Goal: Task Accomplishment & Management: Manage account settings

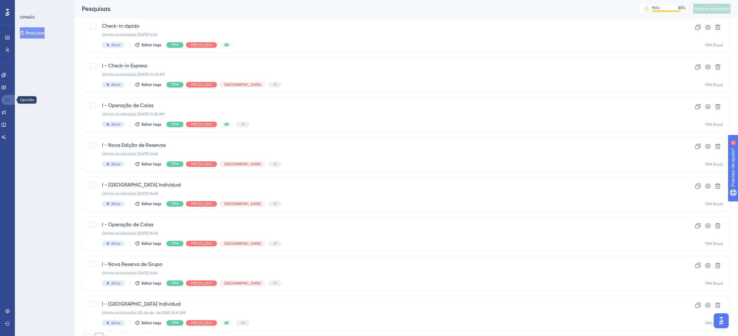
click at [9, 101] on icon at bounding box center [7, 100] width 4 height 4
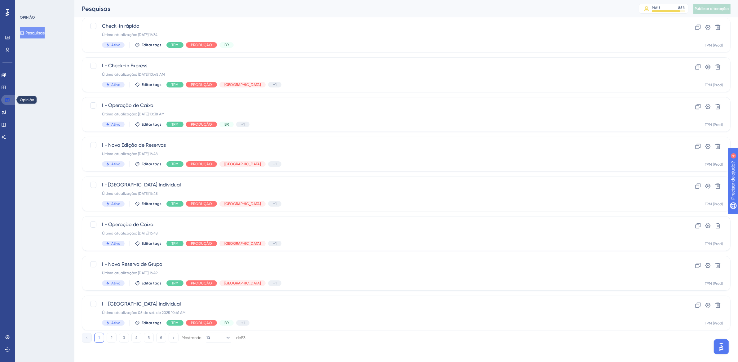
click at [9, 100] on icon at bounding box center [7, 99] width 5 height 5
click at [7, 10] on icon at bounding box center [8, 12] width 4 height 7
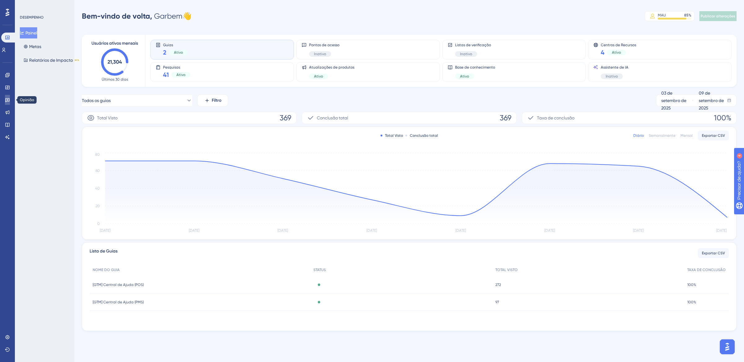
click at [5, 102] on link at bounding box center [7, 100] width 5 height 10
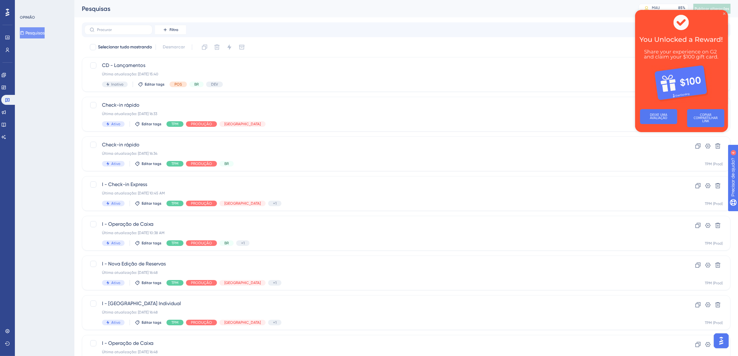
click at [722, 13] on icon "Fechar visualização" at bounding box center [723, 13] width 2 height 2
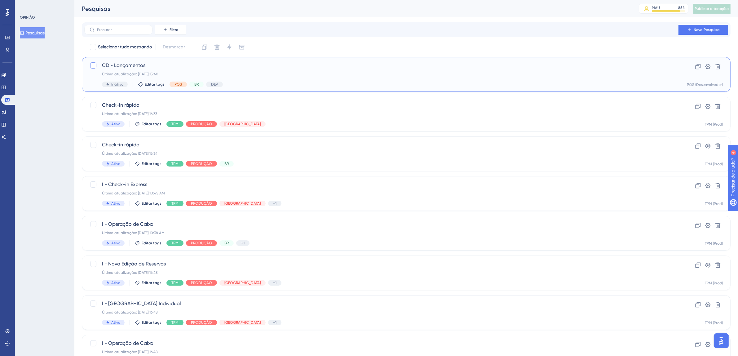
click at [92, 65] on div at bounding box center [93, 65] width 6 height 6
checkbox input "true"
click at [229, 45] on icon at bounding box center [229, 47] width 4 height 6
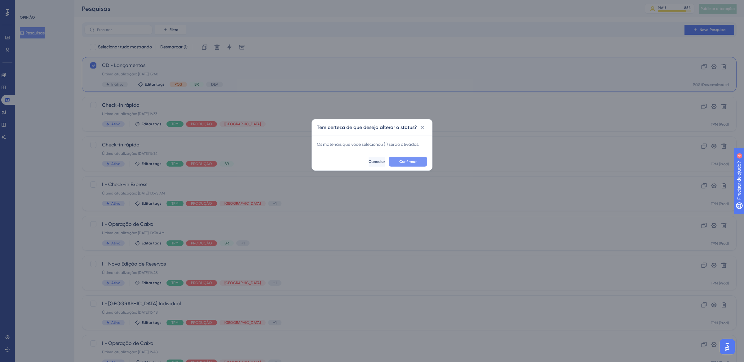
click at [423, 165] on button "Confirmar" at bounding box center [407, 161] width 38 height 10
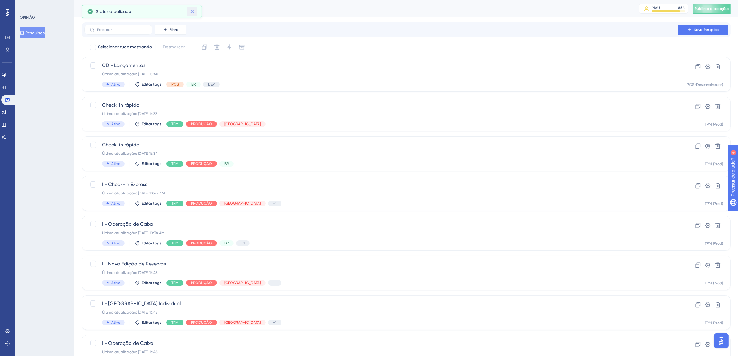
click at [195, 12] on icon at bounding box center [192, 11] width 6 height 6
click at [719, 10] on font "Publicar alterações" at bounding box center [711, 9] width 35 height 4
click at [191, 12] on icon at bounding box center [191, 11] width 3 height 3
click at [156, 83] on font "Editar tags" at bounding box center [152, 84] width 20 height 4
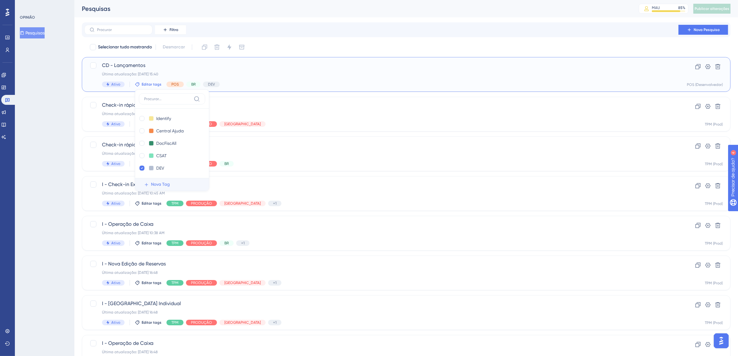
click at [166, 187] on span "Nova Tag" at bounding box center [160, 184] width 19 height 7
click at [170, 118] on input "New Tag 1" at bounding box center [168, 119] width 25 height 8
drag, startPoint x: 176, startPoint y: 118, endPoint x: 138, endPoint y: 116, distance: 37.8
click at [138, 116] on div "Nova Tag 1 New Tag 1 Excluir Identificar Identify Excluir Central Ajuda Central…" at bounding box center [172, 140] width 74 height 102
type input "Cardápio Digital"
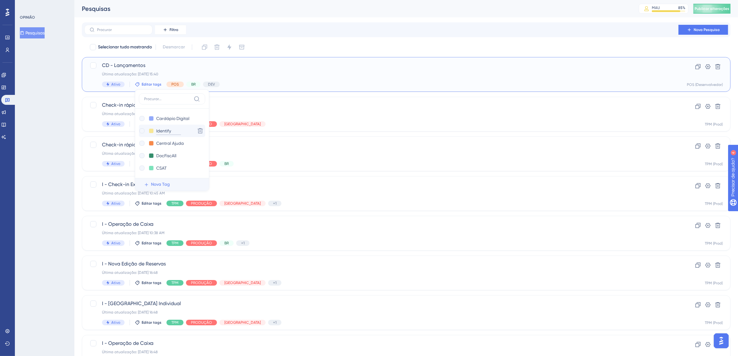
click at [181, 130] on div "Identificar Identify" at bounding box center [166, 131] width 54 height 8
click at [141, 119] on div at bounding box center [141, 118] width 5 height 5
checkbox input "true"
click at [306, 75] on div "Última atualização: 10 de set. de 2025 08:26 AM" at bounding box center [381, 74] width 559 height 5
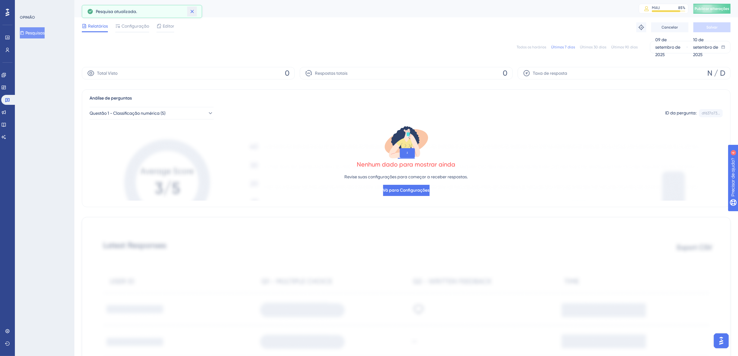
click at [196, 11] on button at bounding box center [192, 12] width 10 height 10
click at [122, 26] on font "Configuração" at bounding box center [135, 26] width 28 height 5
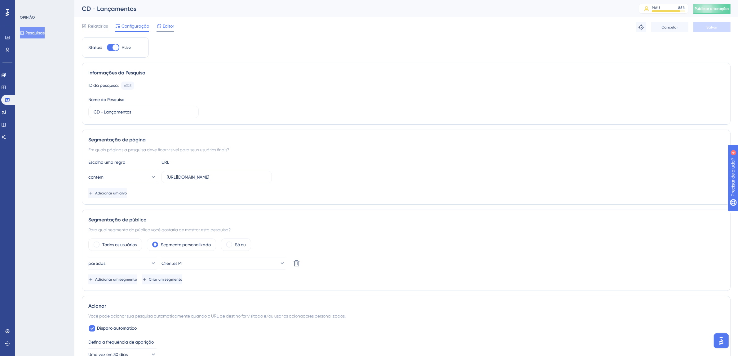
click at [171, 26] on font "Editor" at bounding box center [168, 26] width 11 height 5
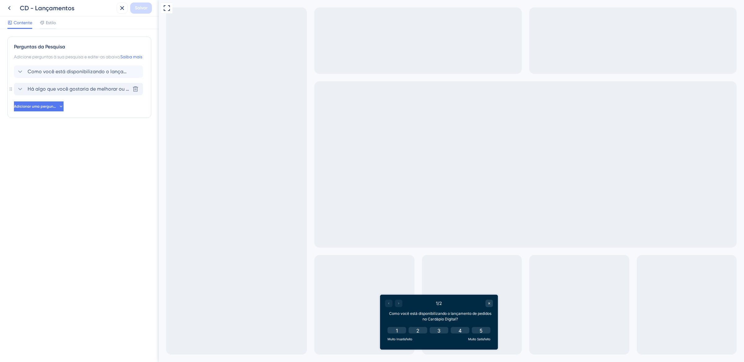
click at [81, 92] on font "Há algo que você gostaria de melhorar ou ajustar no lançamento de pedidos no Ca…" at bounding box center [140, 89] width 224 height 6
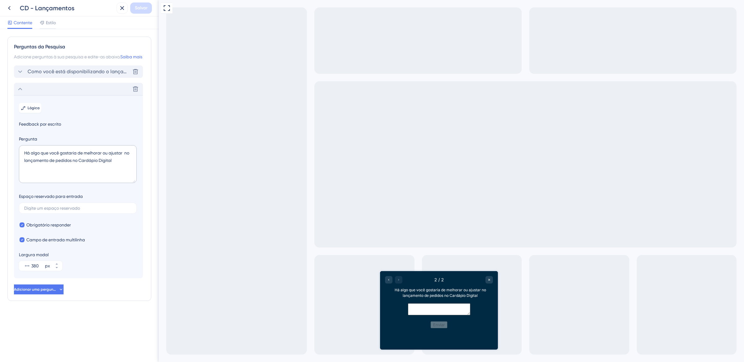
click at [87, 74] on font "Como você está disponibilizando o lançamento de pedidos no Cardápio Digital?" at bounding box center [121, 71] width 187 height 6
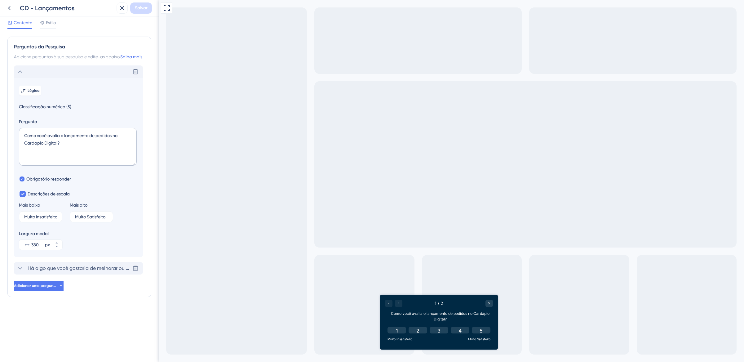
click at [110, 271] on font "Há algo que você gostaria de melhorar ou ajustar no lançamento de pedidos no Ca…" at bounding box center [140, 268] width 224 height 6
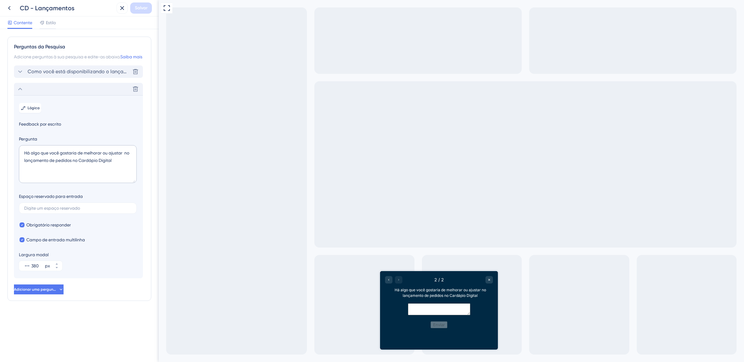
click at [97, 74] on font "Como você está disponibilizando o lançamento de pedidos no Cardápio Digital?" at bounding box center [121, 71] width 187 height 6
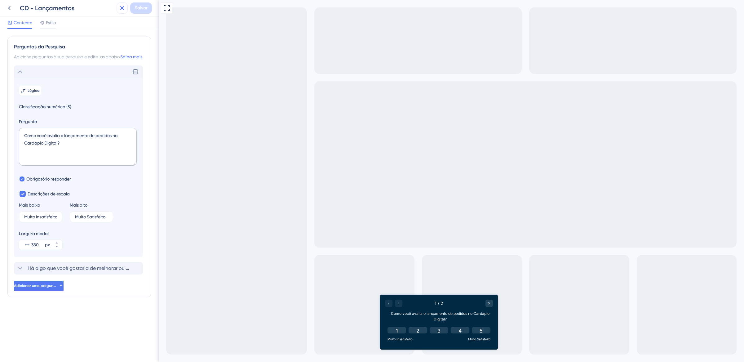
click at [125, 7] on icon at bounding box center [121, 7] width 7 height 7
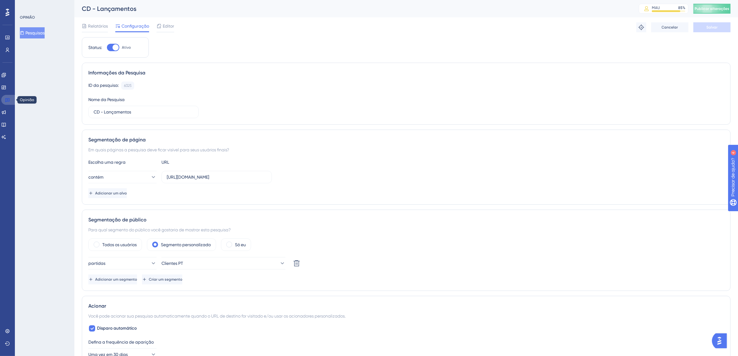
click at [9, 103] on link at bounding box center [8, 100] width 15 height 10
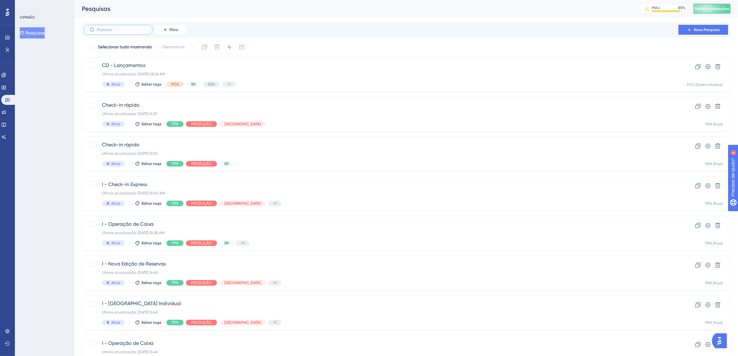
click at [132, 29] on input "text" at bounding box center [122, 30] width 50 height 4
click at [329, 112] on div "Última atualização: 09 de set. de 2025 16:33" at bounding box center [381, 113] width 559 height 5
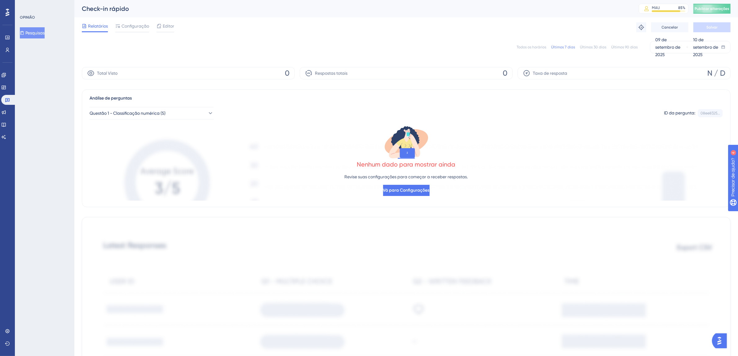
click at [534, 50] on div "Todos os horários Últimos 7 dias Últimos 30 dias Últimos 90 dias 09 de setembro…" at bounding box center [406, 47] width 648 height 12
click at [534, 45] on font "Todos os horários" at bounding box center [530, 47] width 29 height 4
click at [11, 101] on link at bounding box center [8, 100] width 15 height 10
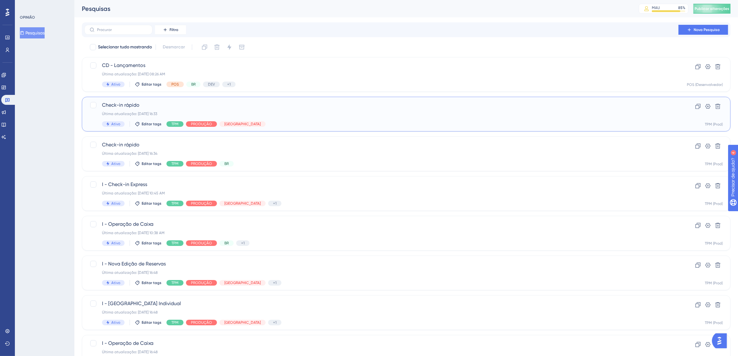
click at [313, 118] on div "Check-in rápido Última atualização: 09 de set. de 2025 16:33 Ativo Editar tags …" at bounding box center [381, 113] width 559 height 25
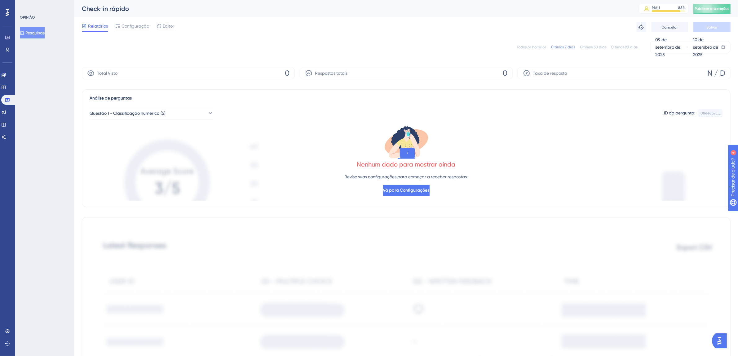
click at [521, 45] on font "Todos os horários" at bounding box center [530, 47] width 29 height 4
click at [8, 100] on icon at bounding box center [7, 99] width 5 height 5
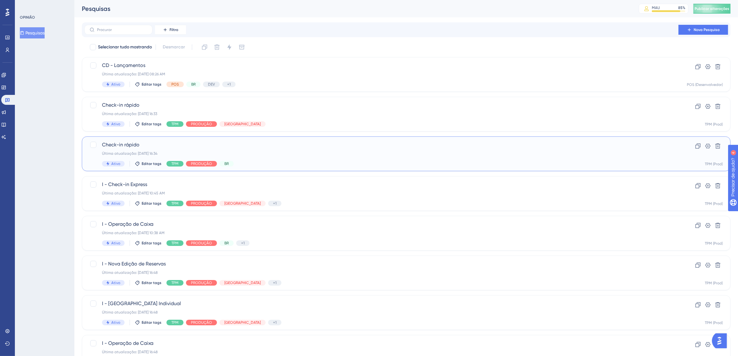
click at [263, 154] on div "Última atualização: 09 de set. de 2025 16:34" at bounding box center [381, 153] width 559 height 5
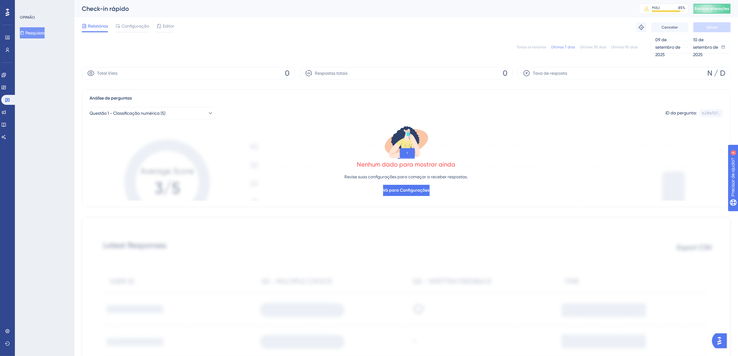
click at [534, 45] on font "Todos os horários" at bounding box center [530, 47] width 29 height 4
click at [8, 99] on icon at bounding box center [7, 99] width 5 height 5
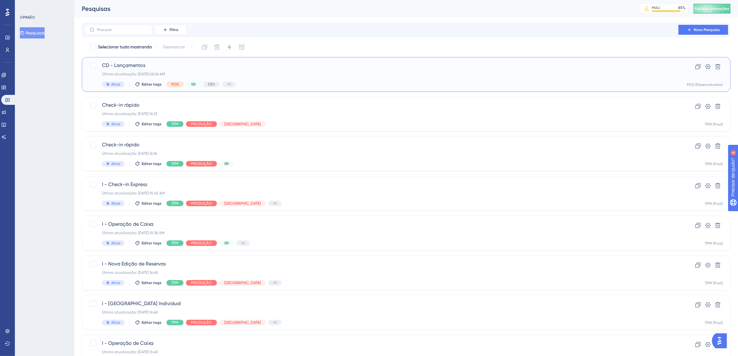
click at [331, 75] on div "Última atualização: 10 de set. de 2025 08:26 AM" at bounding box center [381, 74] width 559 height 5
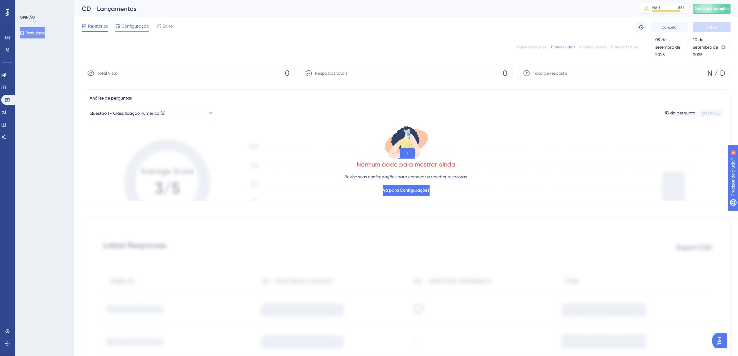
click at [138, 26] on font "Configuração" at bounding box center [135, 26] width 28 height 5
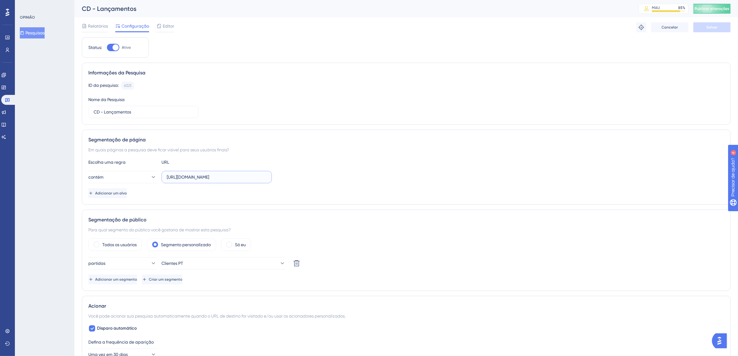
click at [172, 177] on input "https://digitalmenu-dev.thexpos.net/cart" at bounding box center [217, 176] width 100 height 7
click at [183, 176] on input "https://digitalmenu-dev.thexpos.net/cart" at bounding box center [217, 176] width 100 height 7
drag, startPoint x: 166, startPoint y: 178, endPoint x: 307, endPoint y: 187, distance: 141.3
click at [307, 187] on div "Escolha uma regra URL contém https://digitalmenu-dev.thexpos.net/cart Adicionar…" at bounding box center [405, 178] width 635 height 40
paste input "[URL][DOMAIN_NAME]"
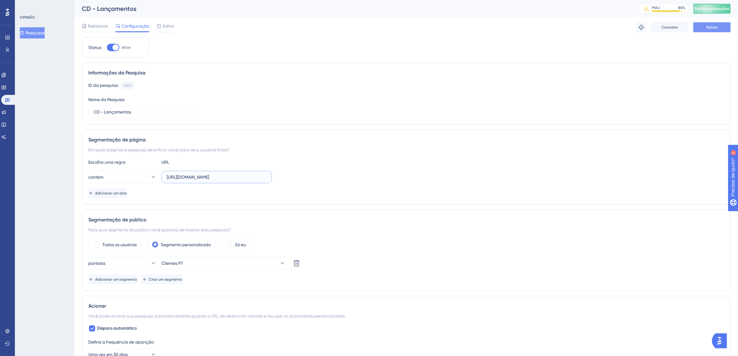
type input "[URL][DOMAIN_NAME]"
click at [704, 27] on button "Salvar" at bounding box center [711, 27] width 37 height 10
click at [709, 12] on button "Publicar alterações" at bounding box center [711, 9] width 37 height 10
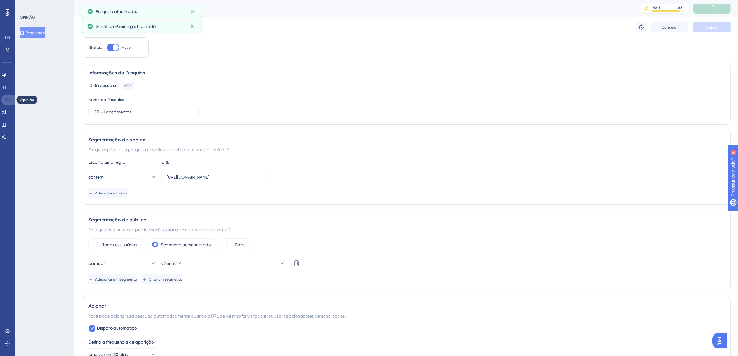
click at [8, 100] on icon at bounding box center [7, 99] width 5 height 5
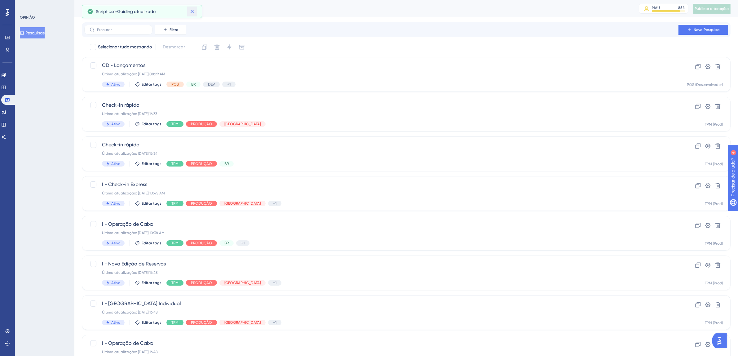
click at [191, 12] on icon at bounding box center [191, 11] width 3 height 3
click at [9, 99] on icon at bounding box center [7, 100] width 4 height 4
click at [6, 112] on icon at bounding box center [4, 112] width 4 height 4
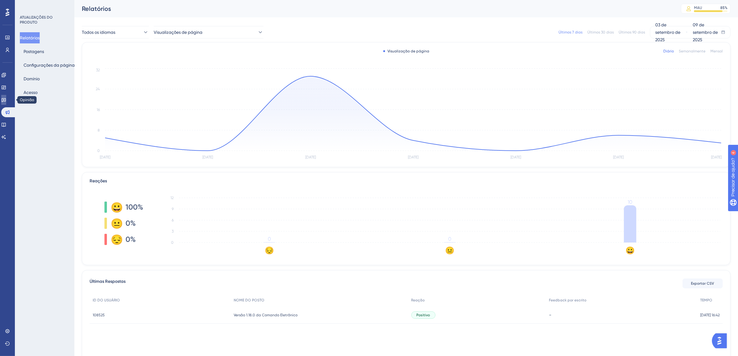
click at [6, 103] on link at bounding box center [3, 100] width 5 height 10
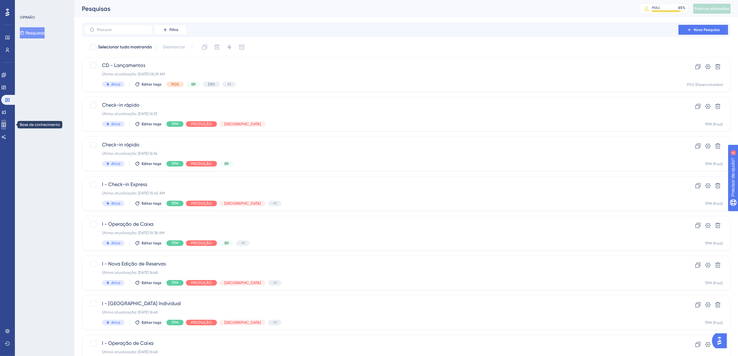
click at [5, 125] on icon at bounding box center [4, 125] width 4 height 4
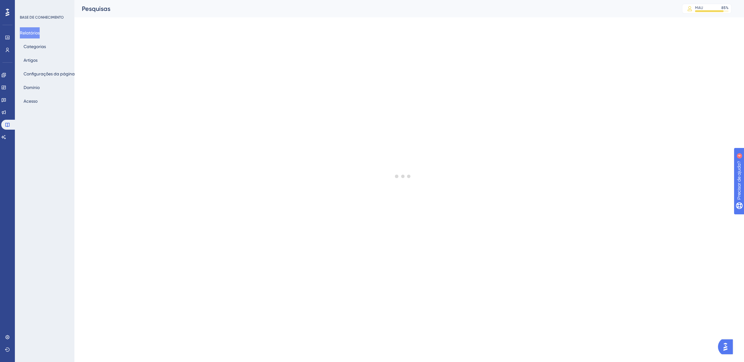
click at [10, 13] on div at bounding box center [7, 12] width 10 height 10
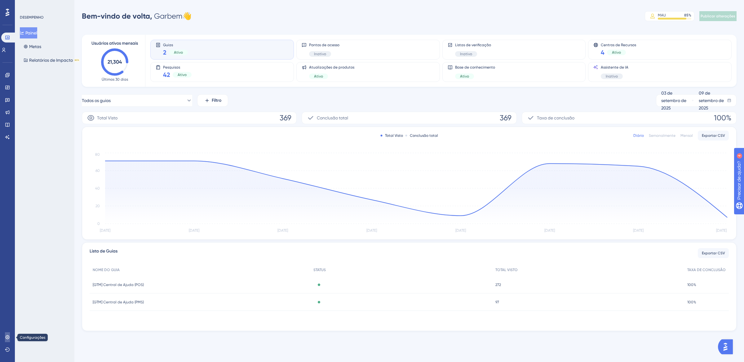
click at [7, 335] on icon at bounding box center [7, 337] width 4 height 4
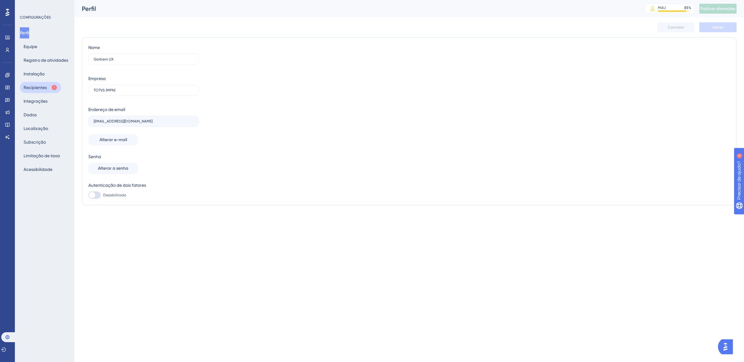
click at [39, 86] on font "Recipientes" at bounding box center [35, 87] width 23 height 5
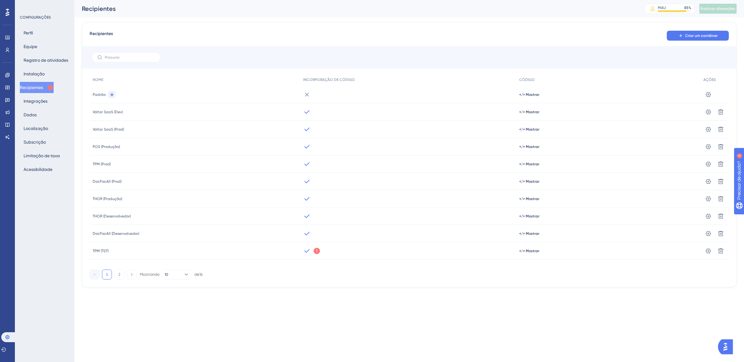
click at [121, 273] on button "2" at bounding box center [119, 274] width 10 height 10
click at [105, 206] on button "1" at bounding box center [107, 205] width 10 height 10
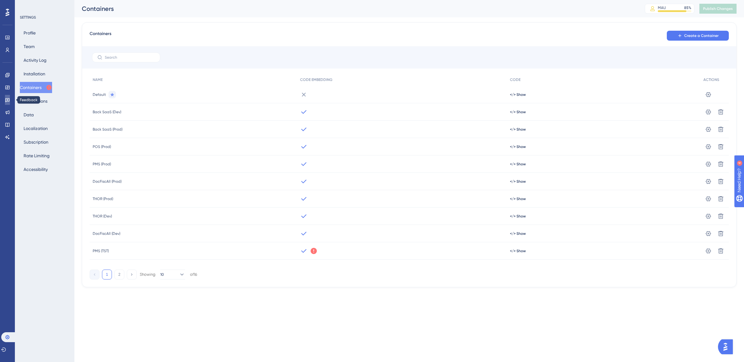
click at [5, 100] on icon at bounding box center [7, 100] width 4 height 4
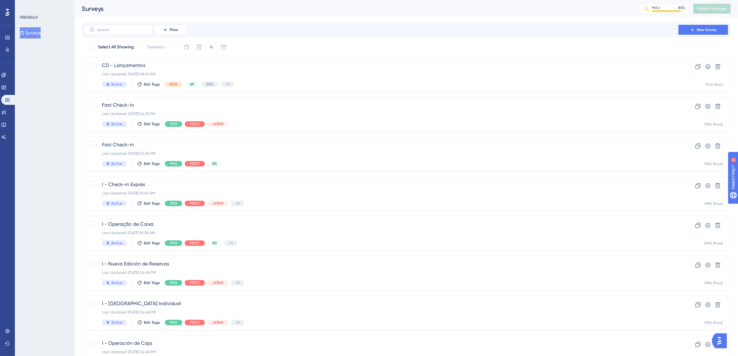
click at [9, 13] on icon at bounding box center [8, 12] width 4 height 8
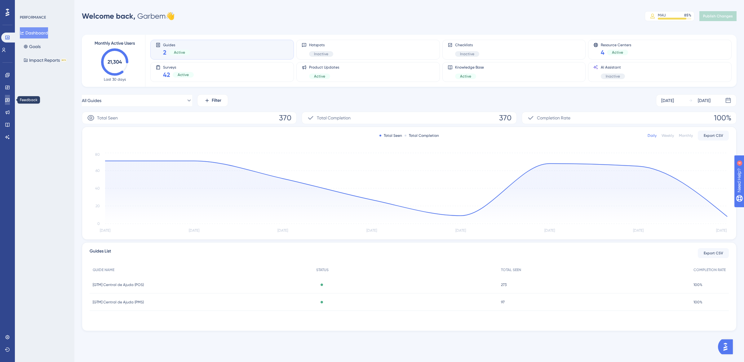
click at [9, 98] on icon at bounding box center [7, 100] width 4 height 4
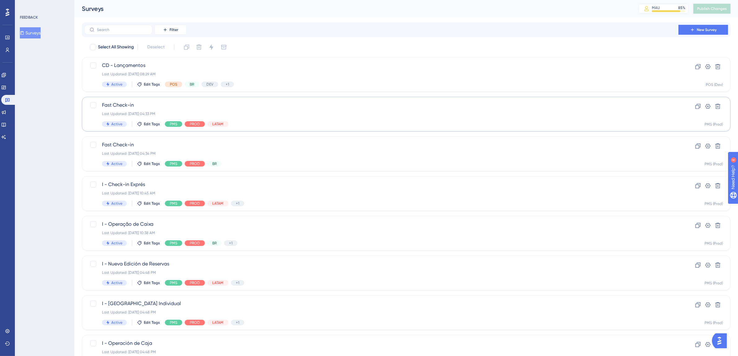
click at [287, 113] on div "Last Updated: 09 de set. de 2025 04:33 PM" at bounding box center [381, 113] width 559 height 5
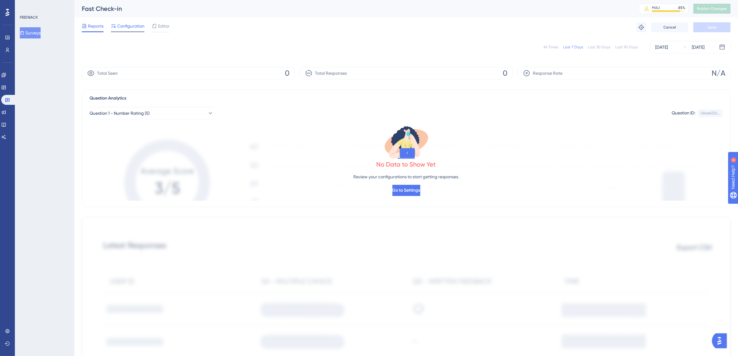
click at [128, 25] on span "Configuration" at bounding box center [130, 25] width 27 height 7
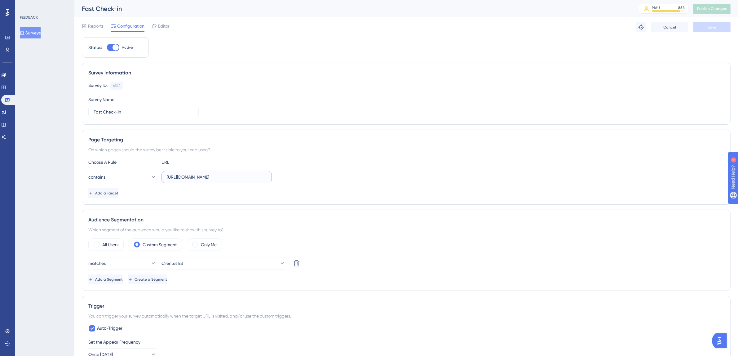
click at [214, 178] on input "[URL][DOMAIN_NAME]" at bounding box center [217, 176] width 100 height 7
click at [226, 176] on input "[URL][DOMAIN_NAME]" at bounding box center [217, 176] width 100 height 7
drag, startPoint x: 226, startPoint y: 178, endPoint x: 314, endPoint y: 178, distance: 88.0
click at [314, 178] on div "contains https://fastcheckin.totvshotelaria.com/guest" at bounding box center [405, 177] width 635 height 12
click at [253, 178] on input "[URL][DOMAIN_NAME]" at bounding box center [217, 176] width 100 height 7
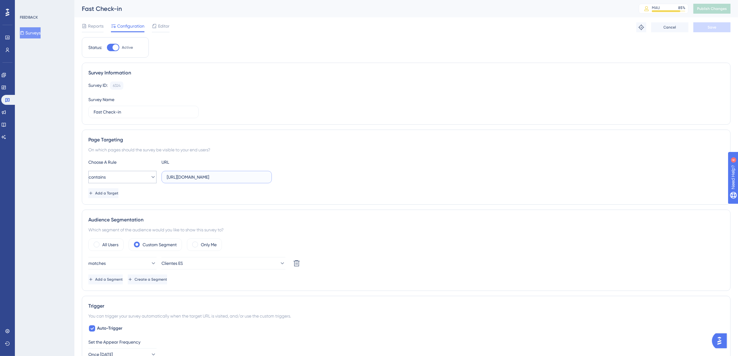
drag, startPoint x: 257, startPoint y: 177, endPoint x: 135, endPoint y: 177, distance: 122.1
click at [135, 177] on div "contains https://fastcheckin.totvshotelaria.com/guest" at bounding box center [179, 177] width 183 height 12
click at [9, 97] on icon at bounding box center [7, 99] width 5 height 5
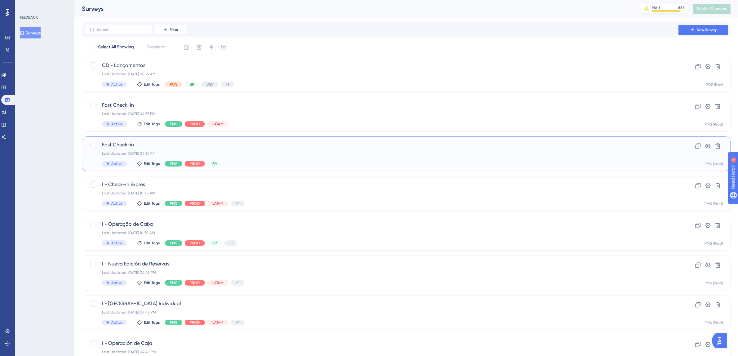
click at [280, 155] on div "Last Updated: 09 de set. de 2025 04:34 PM" at bounding box center [381, 153] width 559 height 5
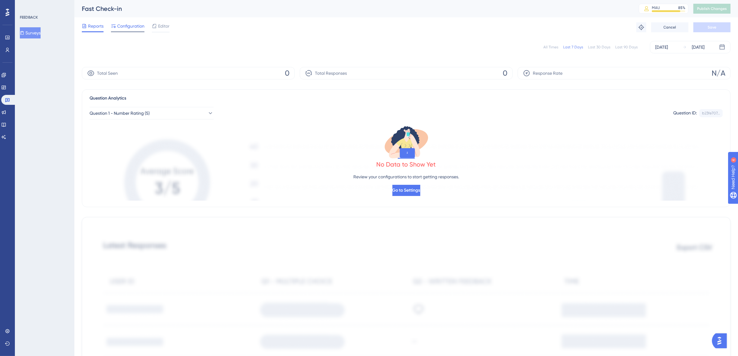
click at [131, 28] on span "Configuration" at bounding box center [130, 25] width 27 height 7
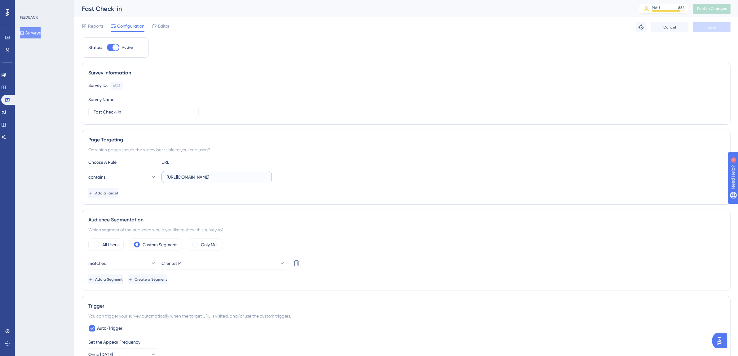
click at [236, 180] on input "[URL][DOMAIN_NAME]" at bounding box center [217, 176] width 100 height 7
drag, startPoint x: 241, startPoint y: 178, endPoint x: 298, endPoint y: 178, distance: 57.0
click at [298, 178] on div "contains https://fastcheckin.totvshotelaria.com/guest" at bounding box center [405, 177] width 635 height 12
click at [8, 102] on icon at bounding box center [7, 99] width 5 height 5
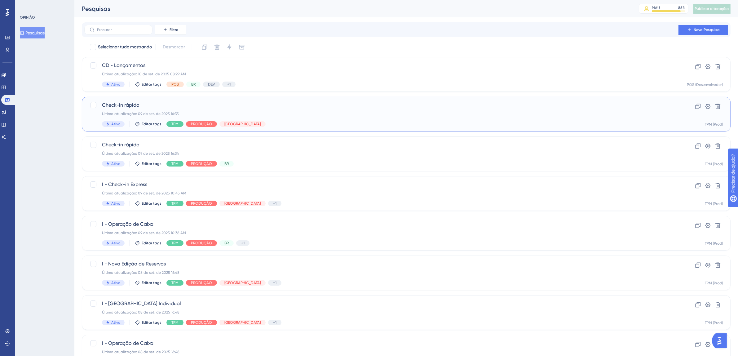
click at [360, 120] on div "Check-in rápido Última atualização: 09 de set. de 2025 16:33 Ativo Editar tags …" at bounding box center [381, 113] width 559 height 25
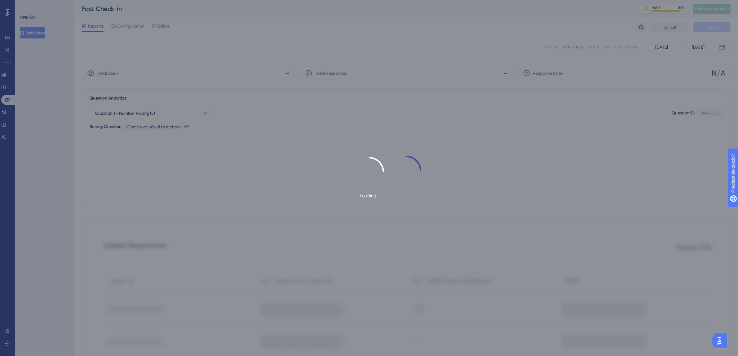
click at [360, 120] on div "Loading... All Times Last 7 Days Last 30 Days Last 90 Days [DATE] [DATE] Total …" at bounding box center [406, 318] width 648 height 563
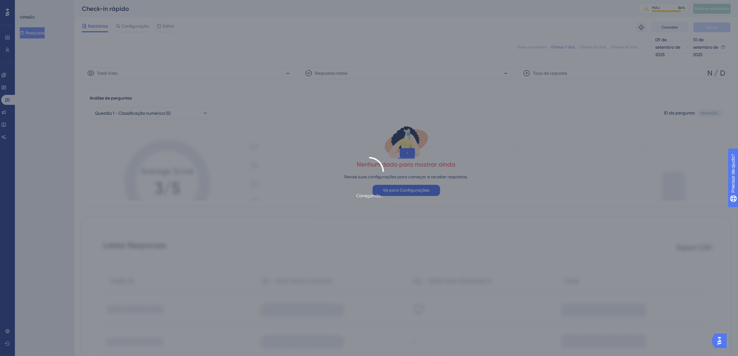
click at [129, 25] on div "Carregando..." at bounding box center [369, 178] width 738 height 356
click at [131, 27] on div "Carregando..." at bounding box center [369, 178] width 738 height 356
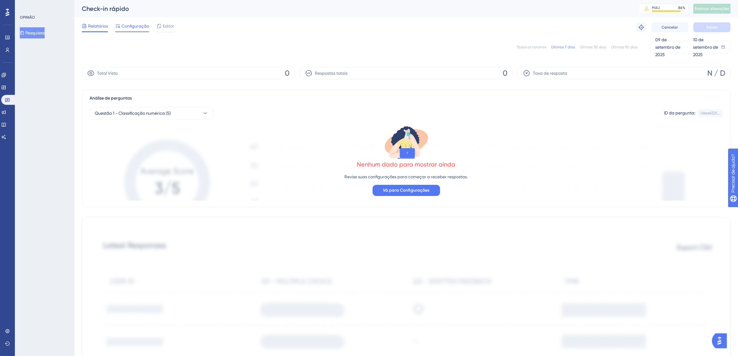
click at [143, 29] on span "Configuração" at bounding box center [135, 25] width 28 height 7
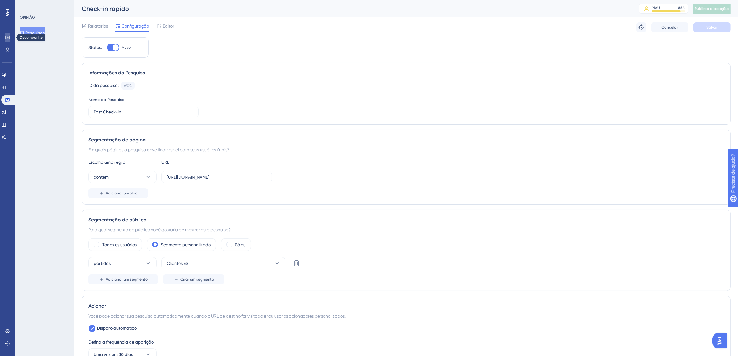
click at [9, 35] on icon at bounding box center [7, 37] width 5 height 5
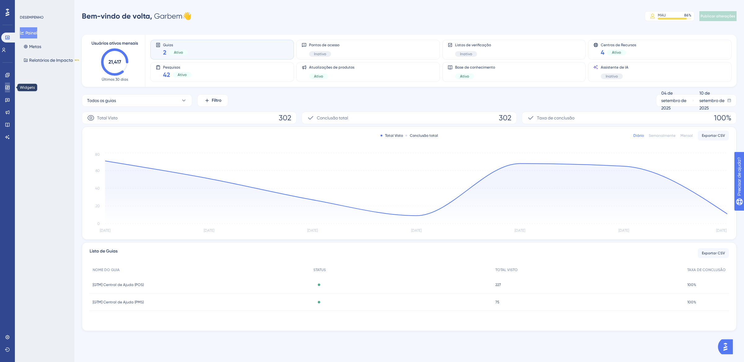
click at [6, 86] on icon at bounding box center [7, 87] width 5 height 5
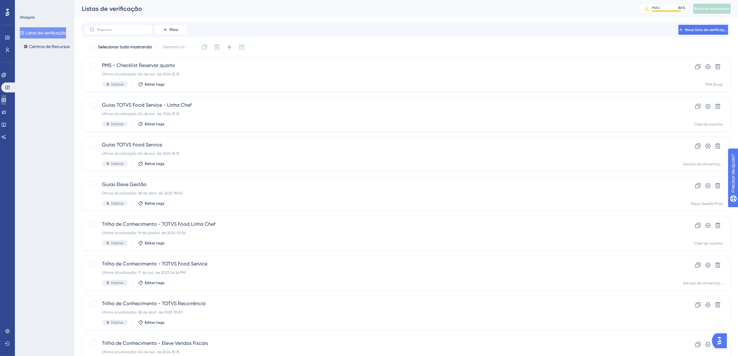
click at [6, 100] on icon at bounding box center [3, 99] width 5 height 5
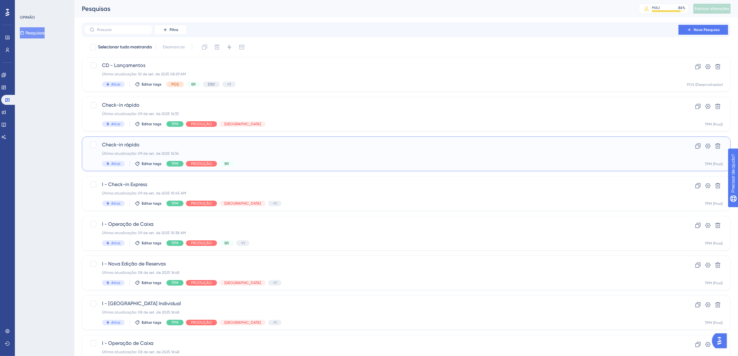
click at [389, 155] on div "Última atualização: 09 de set. de 2025 16:34" at bounding box center [381, 153] width 559 height 5
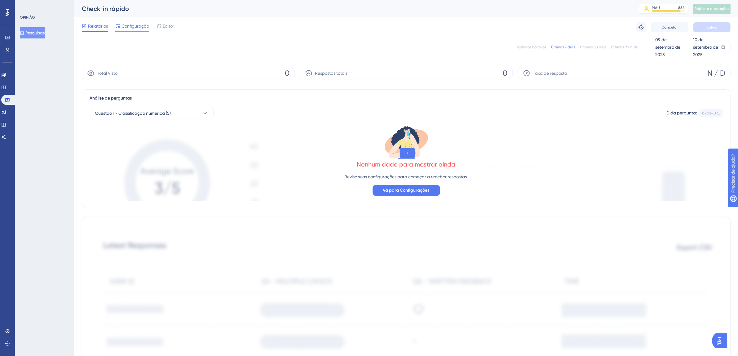
click at [132, 25] on font "Configuração" at bounding box center [135, 26] width 28 height 5
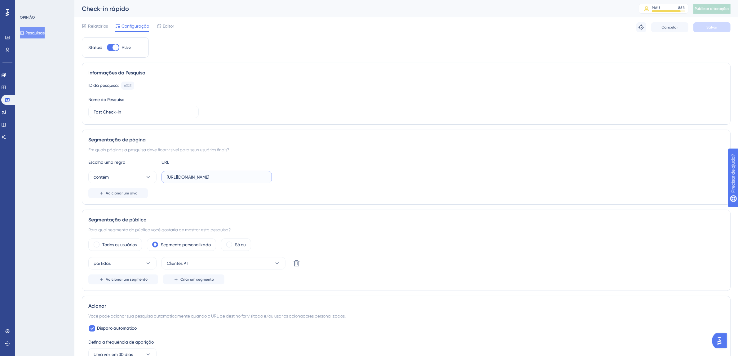
click at [221, 178] on input "[URL][DOMAIN_NAME]" at bounding box center [217, 176] width 100 height 7
click at [242, 177] on input "[URL][DOMAIN_NAME]" at bounding box center [217, 176] width 100 height 7
drag, startPoint x: 242, startPoint y: 177, endPoint x: 300, endPoint y: 181, distance: 58.7
click at [300, 181] on div "contém [URL][DOMAIN_NAME]" at bounding box center [405, 177] width 635 height 12
click at [229, 178] on input "[URL][DOMAIN_NAME]" at bounding box center [217, 176] width 100 height 7
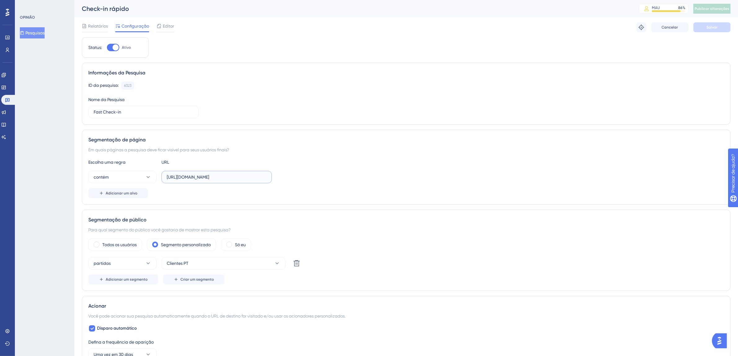
drag, startPoint x: 168, startPoint y: 177, endPoint x: 257, endPoint y: 180, distance: 89.0
click at [257, 180] on input "[URL][DOMAIN_NAME]" at bounding box center [217, 176] width 100 height 7
click at [248, 176] on input "[URL][DOMAIN_NAME]" at bounding box center [217, 176] width 100 height 7
click at [256, 177] on input "[URL][DOMAIN_NAME]" at bounding box center [217, 176] width 100 height 7
drag, startPoint x: 259, startPoint y: 177, endPoint x: 121, endPoint y: 179, distance: 138.8
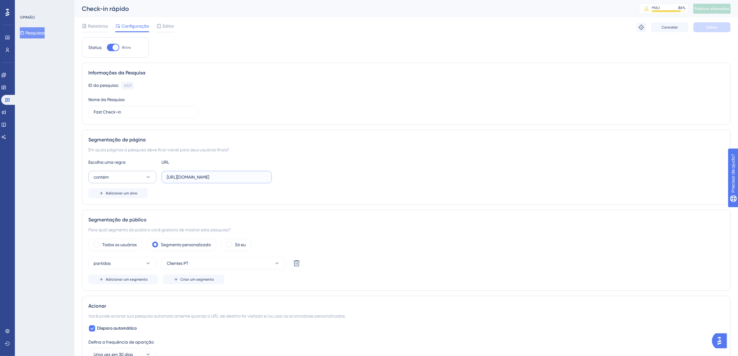
click at [121, 179] on div "contém [URL][DOMAIN_NAME]" at bounding box center [179, 177] width 183 height 12
click at [8, 102] on icon at bounding box center [7, 99] width 5 height 5
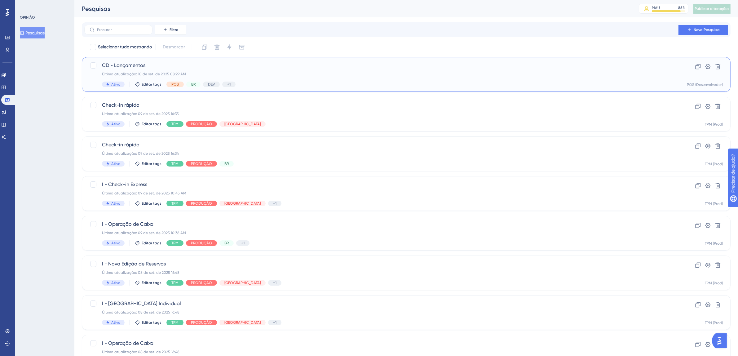
click at [268, 74] on div "Última atualização: 10 de set. de 2025 08:29 AM" at bounding box center [381, 74] width 559 height 5
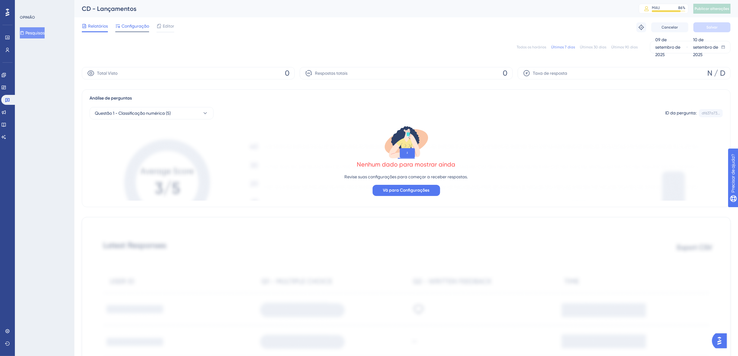
click at [138, 26] on font "Configuração" at bounding box center [135, 26] width 28 height 5
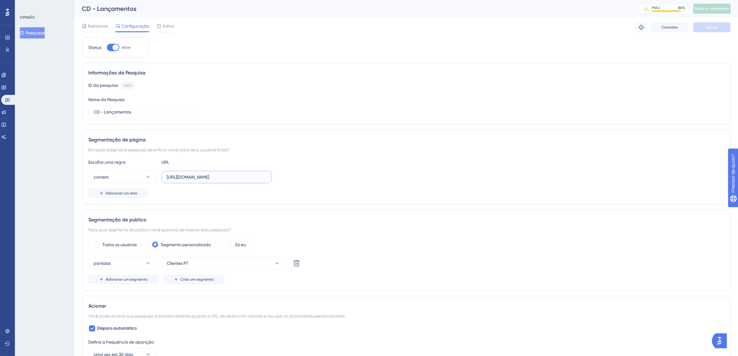
click at [236, 176] on input "[URL][DOMAIN_NAME]" at bounding box center [217, 176] width 100 height 7
click at [207, 178] on input "[URL][DOMAIN_NAME]" at bounding box center [217, 176] width 100 height 7
drag, startPoint x: 166, startPoint y: 178, endPoint x: 302, endPoint y: 178, distance: 136.3
click at [302, 178] on div "contém [URL][DOMAIN_NAME]" at bounding box center [405, 177] width 635 height 12
click at [260, 178] on input "[URL][DOMAIN_NAME]" at bounding box center [217, 176] width 100 height 7
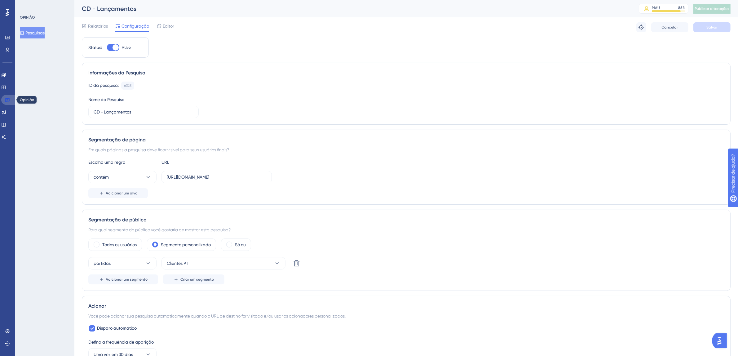
click at [4, 103] on link at bounding box center [8, 100] width 15 height 10
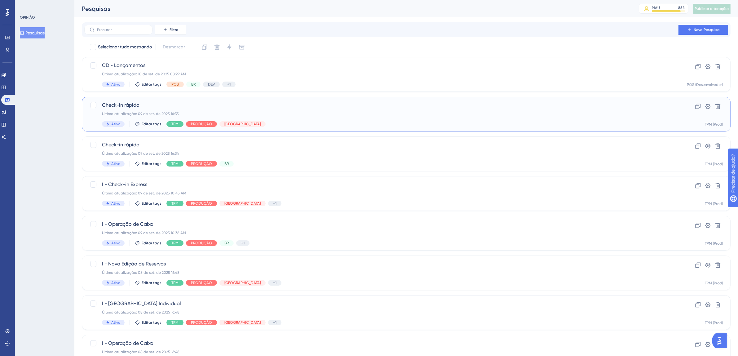
click at [316, 121] on div "Ativo Editar tags TPM PRODUÇÃO [GEOGRAPHIC_DATA]" at bounding box center [381, 124] width 559 height 6
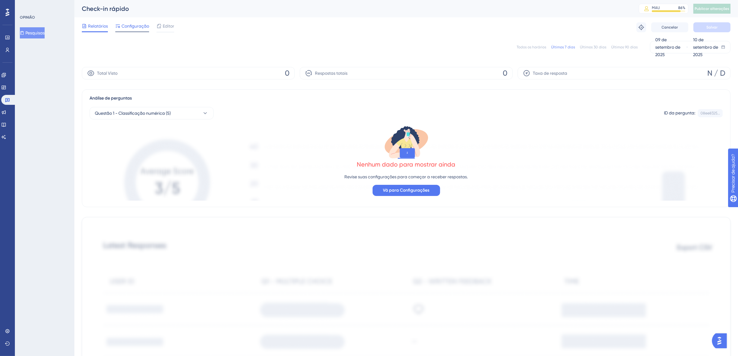
click at [134, 26] on font "Configuração" at bounding box center [135, 26] width 28 height 5
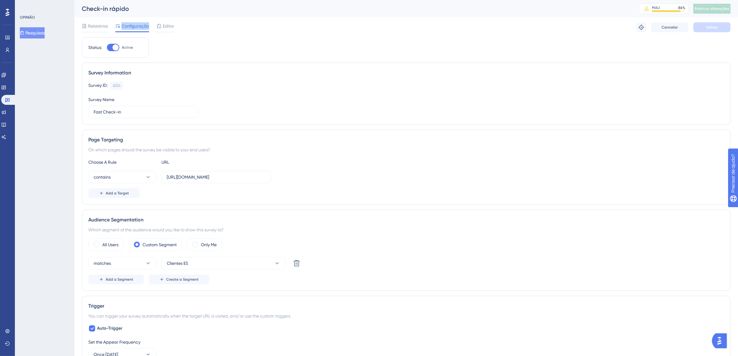
click at [134, 26] on font "Configuração" at bounding box center [135, 26] width 28 height 5
click at [9, 97] on icon at bounding box center [7, 99] width 5 height 5
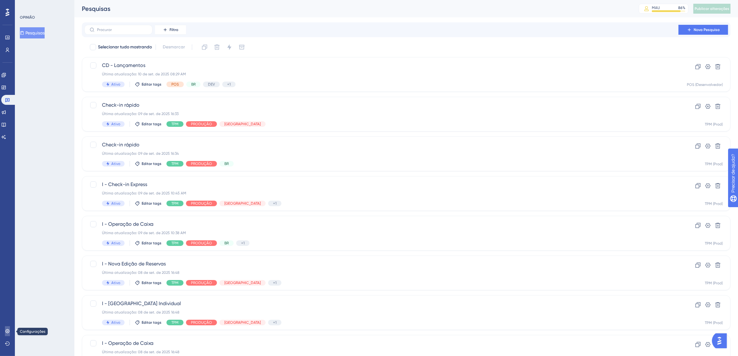
click at [8, 329] on icon at bounding box center [7, 330] width 5 height 5
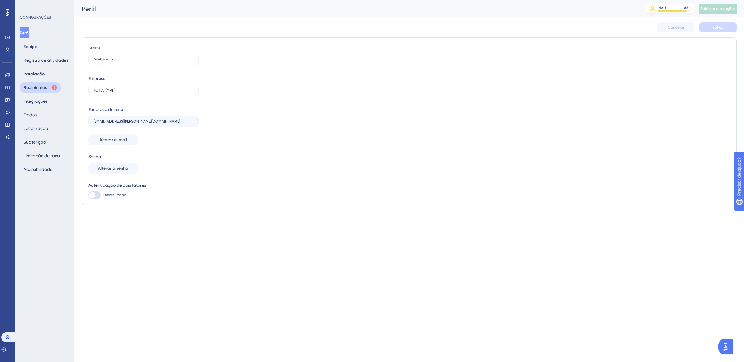
click at [41, 89] on font "Recipientes" at bounding box center [35, 87] width 23 height 5
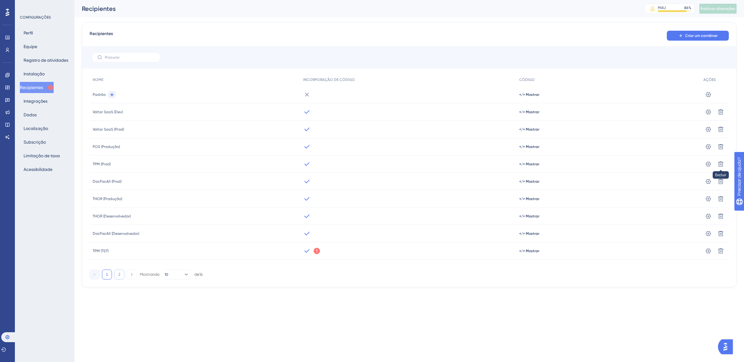
click at [121, 273] on button "2" at bounding box center [119, 274] width 10 height 10
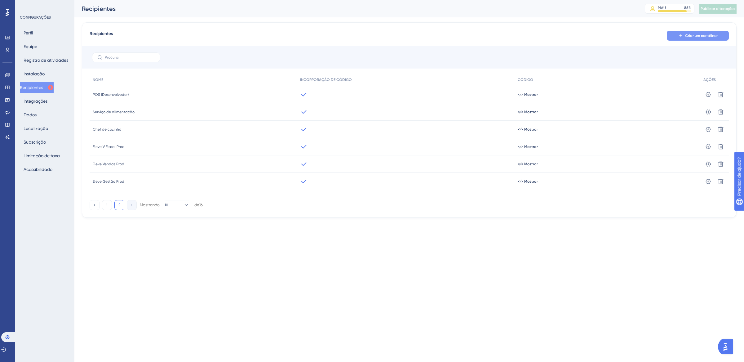
click at [713, 37] on font "Criar um contêiner" at bounding box center [701, 35] width 33 height 4
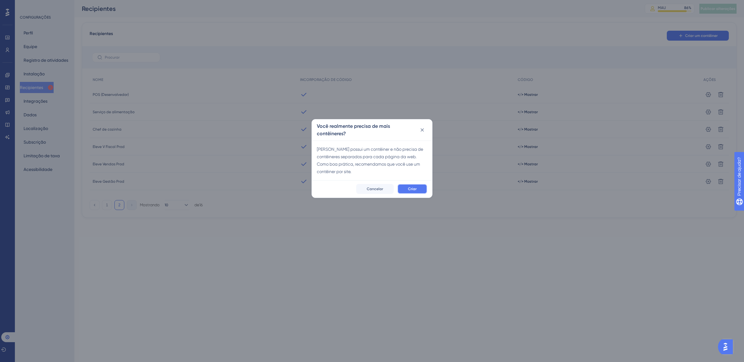
click at [412, 187] on font "Criar" at bounding box center [412, 189] width 9 height 4
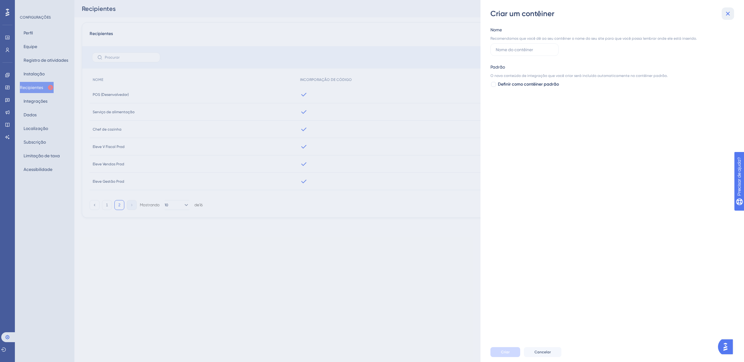
click at [728, 17] on button at bounding box center [727, 13] width 12 height 12
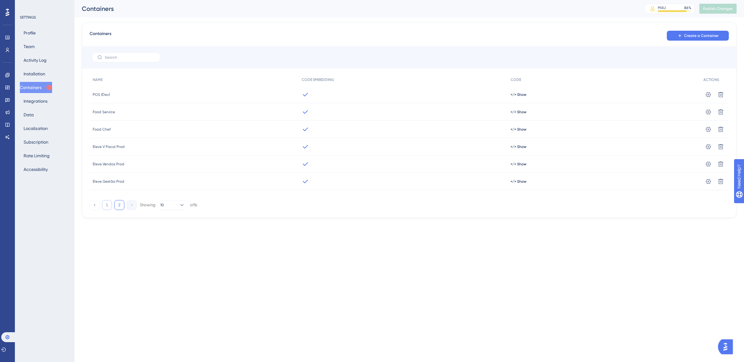
click at [107, 204] on button "1" at bounding box center [107, 205] width 10 height 10
click at [118, 275] on button "2" at bounding box center [119, 274] width 10 height 10
click at [105, 203] on button "1" at bounding box center [107, 205] width 10 height 10
click at [692, 35] on span "Create a Container" at bounding box center [701, 35] width 34 height 5
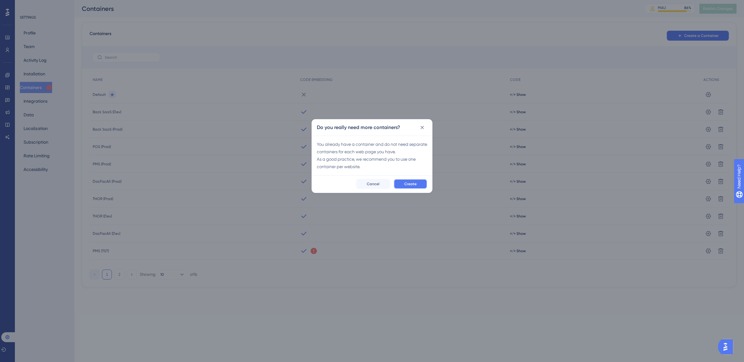
click at [421, 187] on button "Create" at bounding box center [409, 184] width 33 height 10
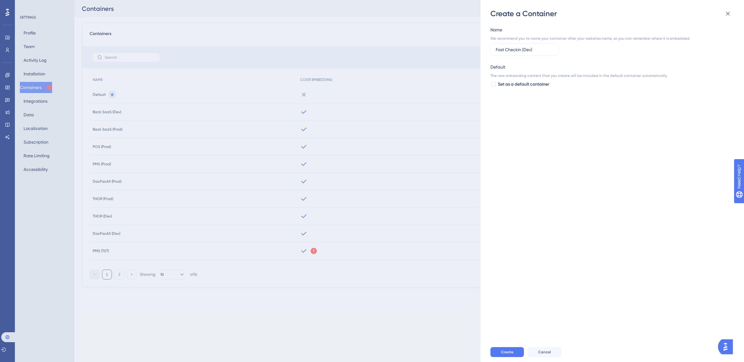
drag, startPoint x: 540, startPoint y: 47, endPoint x: 457, endPoint y: 47, distance: 83.3
click at [457, 47] on div "Create a Container Name We recommend you to name your container after your webs…" at bounding box center [372, 181] width 744 height 362
type input "Fast Checkin (Dev)"
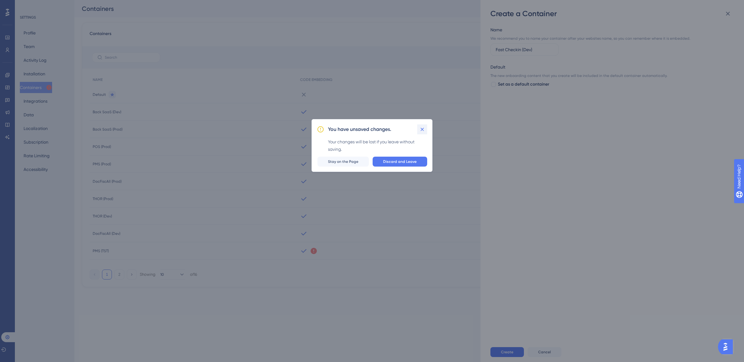
click at [425, 129] on button at bounding box center [422, 129] width 10 height 10
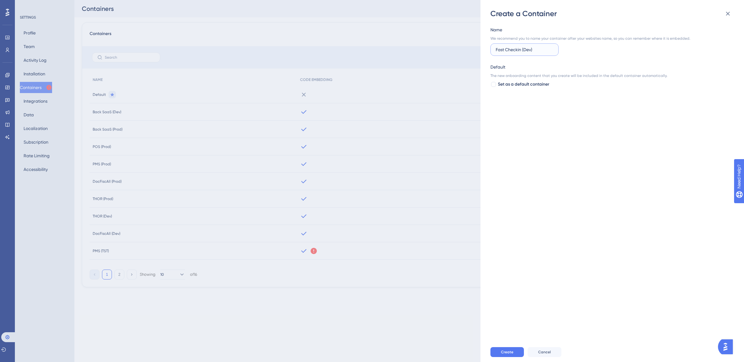
drag, startPoint x: 539, startPoint y: 50, endPoint x: 491, endPoint y: 50, distance: 48.3
click at [491, 50] on label "Fast Checkin (Dev)" at bounding box center [524, 49] width 68 height 12
click at [505, 351] on span "Create" at bounding box center [507, 351] width 12 height 5
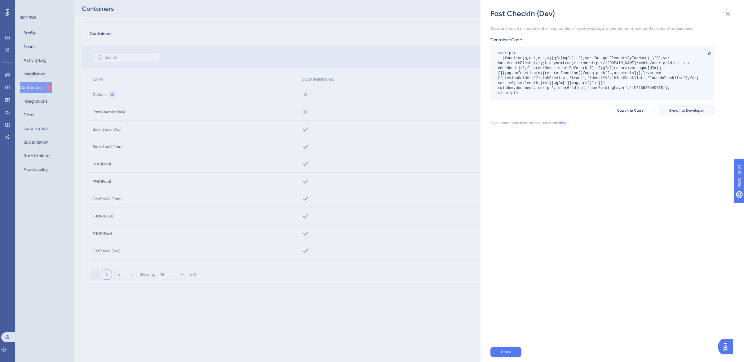
click at [675, 108] on span "E-mail to Developer" at bounding box center [686, 110] width 35 height 5
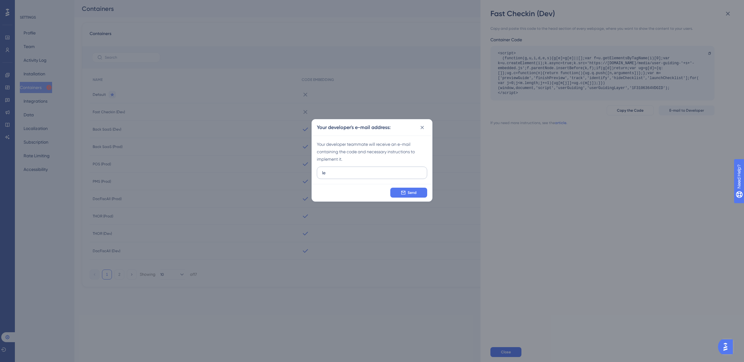
type input "l"
click at [369, 174] on input "text" at bounding box center [372, 172] width 100 height 7
paste input "[PERSON_NAME][EMAIL_ADDRESS][PERSON_NAME][DOMAIN_NAME]"
type input "[PERSON_NAME][EMAIL_ADDRESS][PERSON_NAME][DOMAIN_NAME]"
click at [404, 189] on button "Send" at bounding box center [408, 192] width 37 height 10
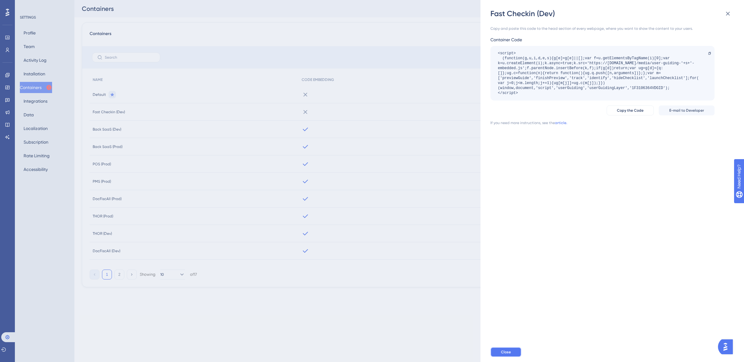
click at [506, 355] on button "Close" at bounding box center [505, 352] width 31 height 10
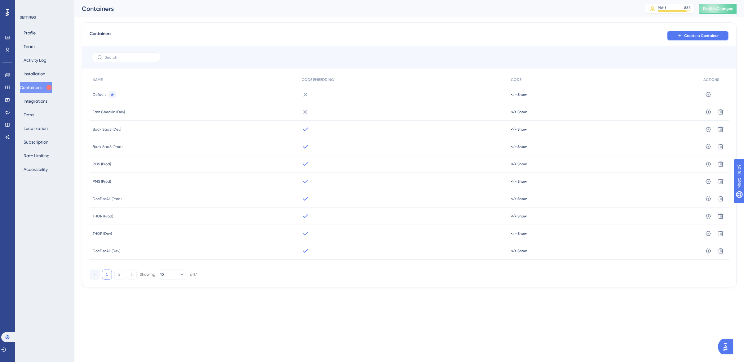
click at [690, 38] on span "Create a Container" at bounding box center [701, 35] width 34 height 5
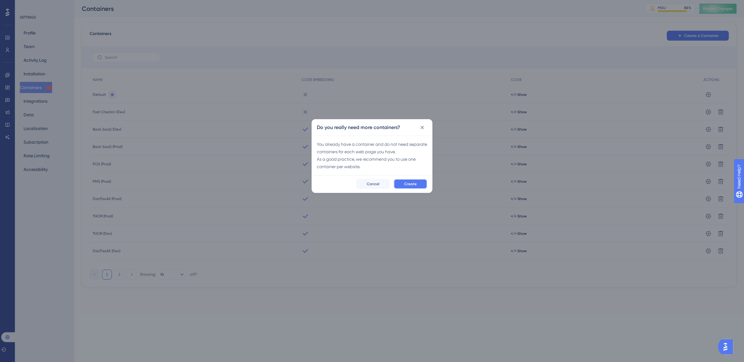
click at [415, 183] on span "Create" at bounding box center [410, 183] width 12 height 5
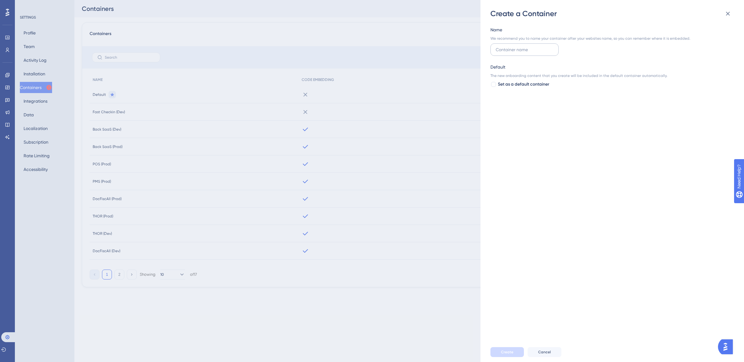
click at [512, 51] on input "text" at bounding box center [524, 49] width 58 height 7
type input "[PERSON_NAME][EMAIL_ADDRESS][PERSON_NAME][DOMAIN_NAME]"
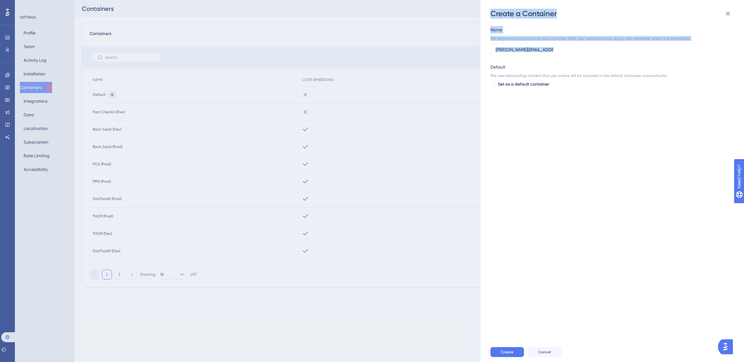
drag, startPoint x: 554, startPoint y: 49, endPoint x: 478, endPoint y: 49, distance: 75.3
click at [478, 49] on div "Create a Container Name We recommend you to name your container after your webs…" at bounding box center [372, 181] width 744 height 362
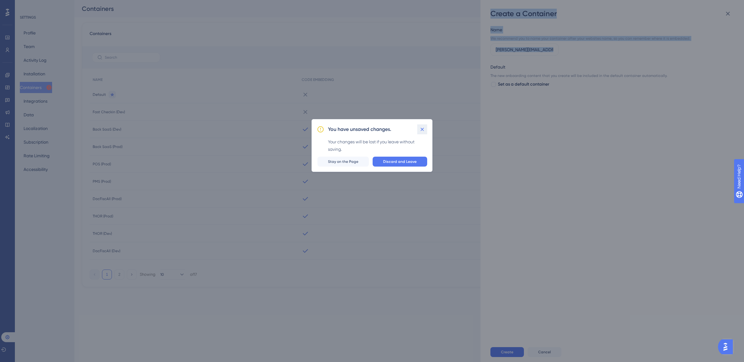
click at [425, 130] on icon at bounding box center [422, 129] width 6 height 6
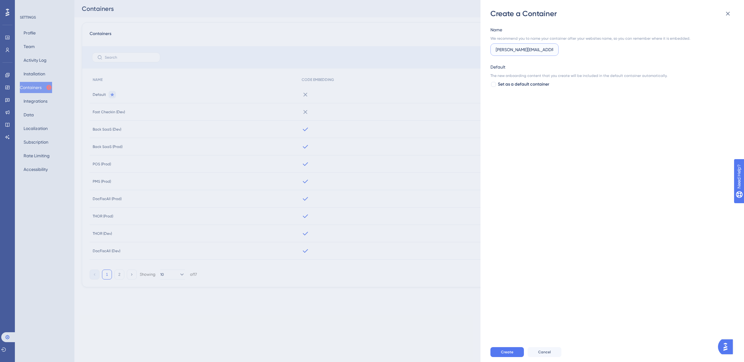
click at [513, 47] on input "[PERSON_NAME][EMAIL_ADDRESS][PERSON_NAME][DOMAIN_NAME]" at bounding box center [524, 49] width 58 height 7
drag, startPoint x: 505, startPoint y: 50, endPoint x: 498, endPoint y: 50, distance: 6.8
click at [504, 50] on input "[PERSON_NAME][EMAIL_ADDRESS][PERSON_NAME][DOMAIN_NAME]" at bounding box center [524, 49] width 58 height 7
drag, startPoint x: 495, startPoint y: 50, endPoint x: 554, endPoint y: 50, distance: 58.9
click at [554, 50] on label "[PERSON_NAME][EMAIL_ADDRESS][PERSON_NAME][DOMAIN_NAME]" at bounding box center [524, 49] width 68 height 12
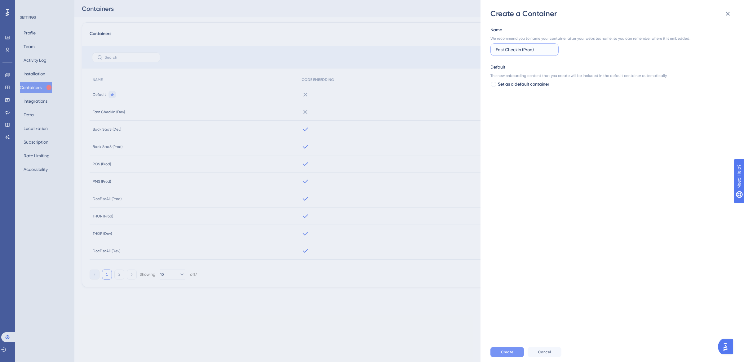
type input "Fast Checkin (Prod)"
click at [505, 353] on span "Create" at bounding box center [507, 351] width 12 height 5
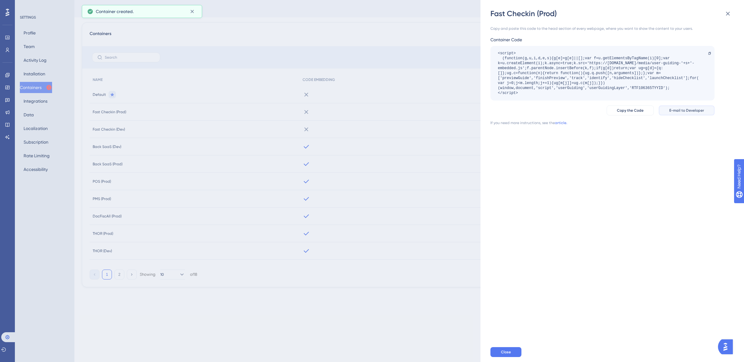
click at [688, 108] on span "E-mail to Developer" at bounding box center [686, 110] width 35 height 5
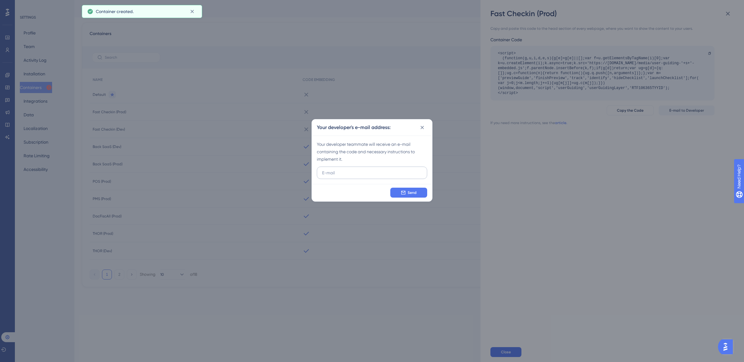
click at [369, 173] on input "text" at bounding box center [372, 172] width 100 height 7
type input "F"
paste input "[PERSON_NAME][EMAIL_ADDRESS][PERSON_NAME][DOMAIN_NAME]"
type input "[PERSON_NAME][EMAIL_ADDRESS][PERSON_NAME][DOMAIN_NAME]"
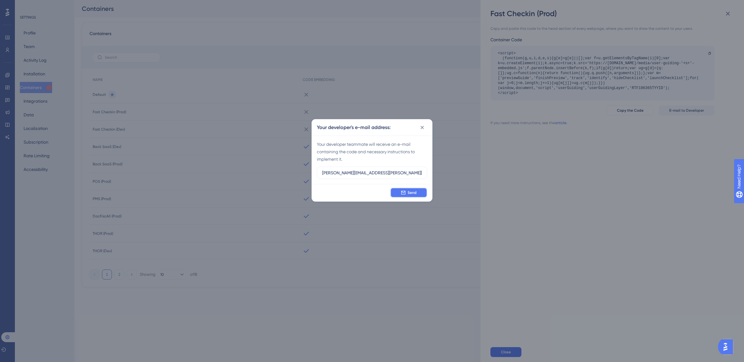
click at [417, 192] on button "Send" at bounding box center [408, 192] width 37 height 10
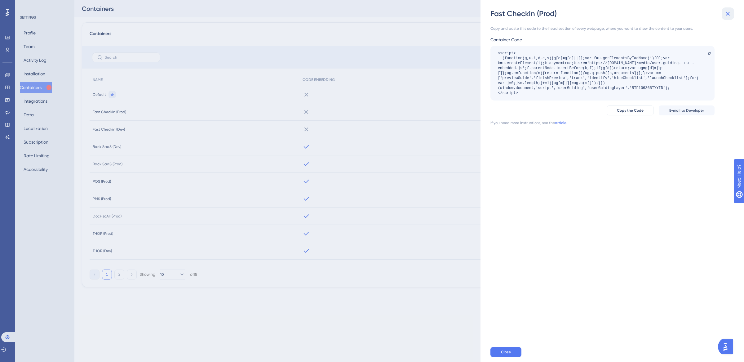
click at [729, 14] on icon at bounding box center [727, 13] width 7 height 7
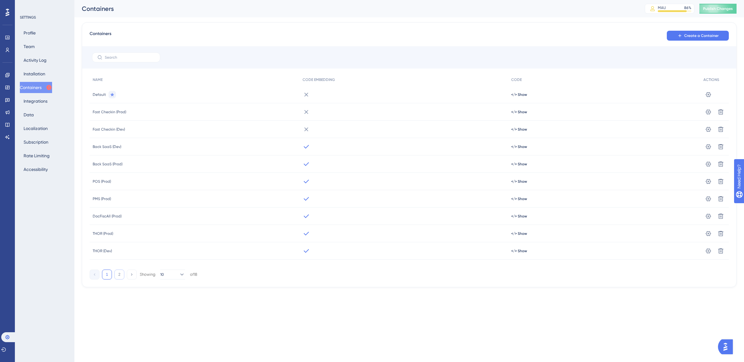
click at [121, 274] on button "2" at bounding box center [119, 274] width 10 height 10
click at [107, 237] on button "1" at bounding box center [107, 240] width 10 height 10
click at [708, 37] on span "Create a Container" at bounding box center [701, 35] width 34 height 5
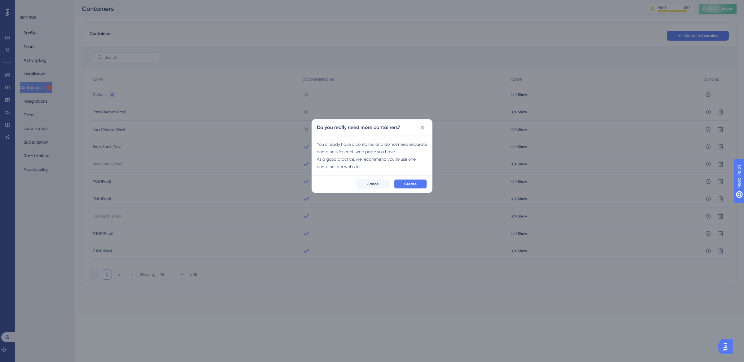
click at [405, 185] on span "Create" at bounding box center [410, 183] width 12 height 5
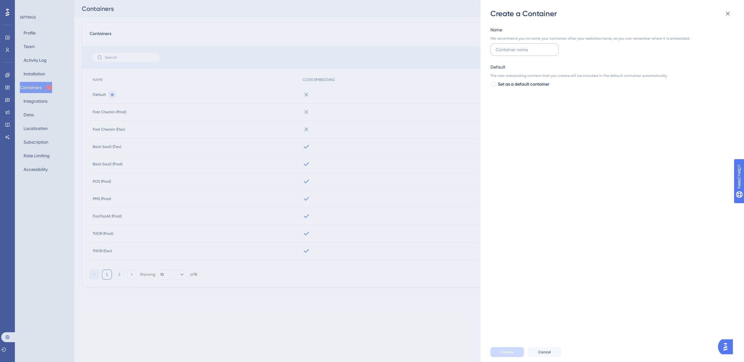
click at [511, 51] on input "text" at bounding box center [524, 49] width 58 height 7
drag, startPoint x: 549, startPoint y: 48, endPoint x: 476, endPoint y: 47, distance: 73.4
click at [476, 47] on div "Create a Container Name We recommend you to name your container after your webs…" at bounding box center [372, 181] width 744 height 362
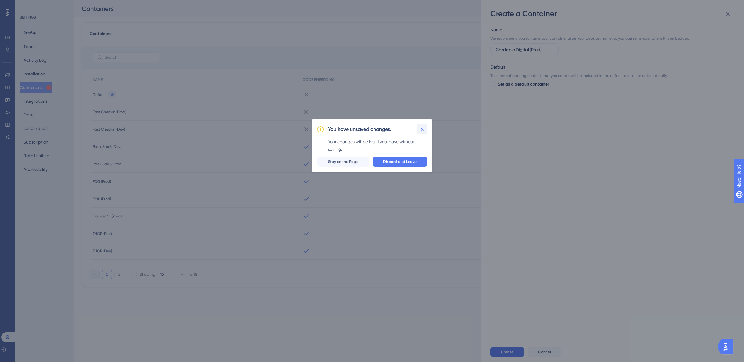
click at [423, 129] on icon at bounding box center [422, 129] width 6 height 6
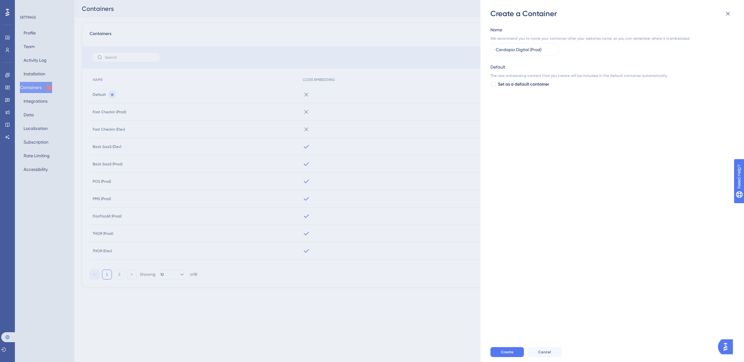
click at [537, 116] on div "Name We recommend you to name your container after your websites name, so you c…" at bounding box center [615, 180] width 250 height 323
click at [543, 50] on input "Cardapio Digital (Prod)" at bounding box center [524, 49] width 58 height 7
drag, startPoint x: 549, startPoint y: 50, endPoint x: 457, endPoint y: 50, distance: 92.3
click at [457, 50] on div "Create a Container Name We recommend you to name your container after your webs…" at bounding box center [372, 181] width 744 height 362
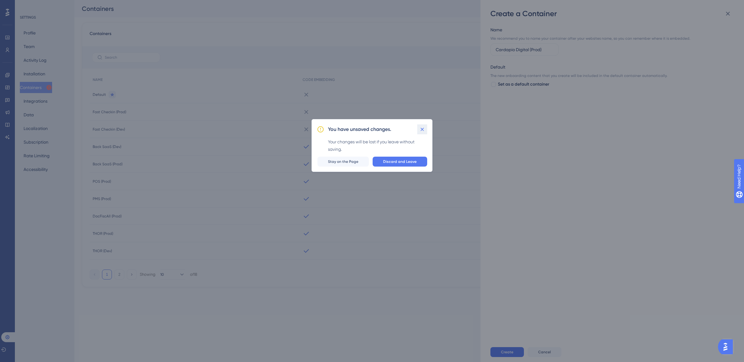
click at [423, 130] on icon at bounding box center [421, 128] width 3 height 3
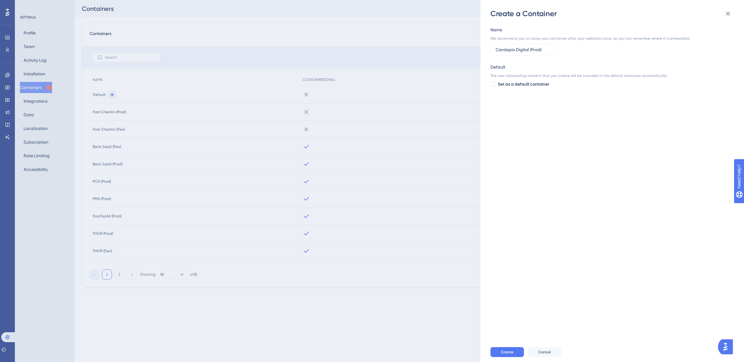
click at [578, 184] on div "Name We recommend you to name your container after your websites name, so you c…" at bounding box center [615, 180] width 250 height 323
click at [540, 51] on input "Cardapio Digital (Prod)" at bounding box center [524, 49] width 58 height 7
type input "Cardapio Digital (Dev)"
click at [504, 354] on span "Create" at bounding box center [507, 351] width 12 height 5
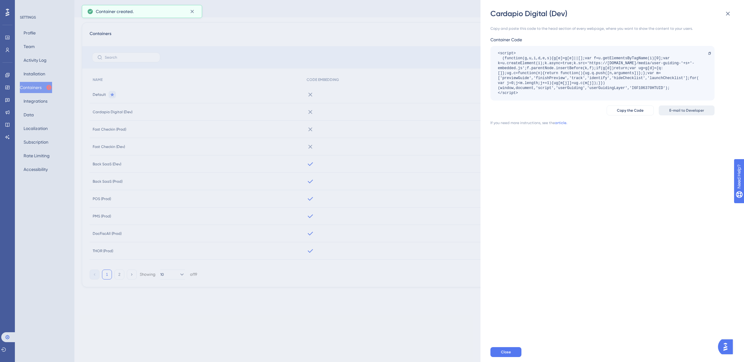
click at [676, 110] on span "E-mail to Developer" at bounding box center [686, 110] width 35 height 5
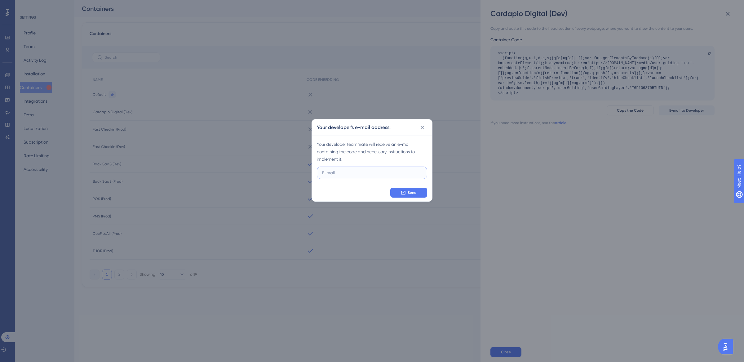
paste input "[EMAIL_ADDRESS][PERSON_NAME][DOMAIN_NAME]"
type input "[EMAIL_ADDRESS][PERSON_NAME][DOMAIN_NAME]"
click at [413, 193] on span "Send" at bounding box center [411, 192] width 9 height 5
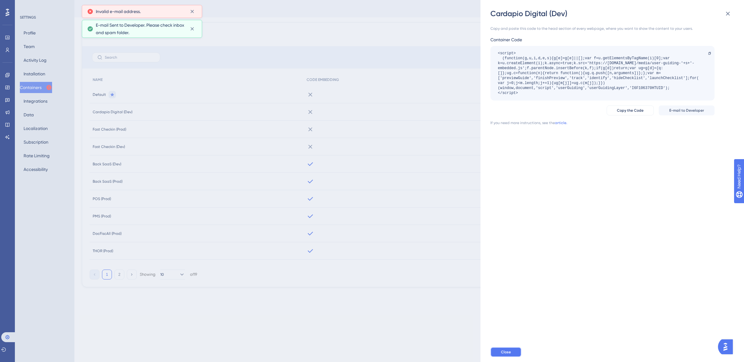
click at [499, 353] on button "Close" at bounding box center [505, 352] width 31 height 10
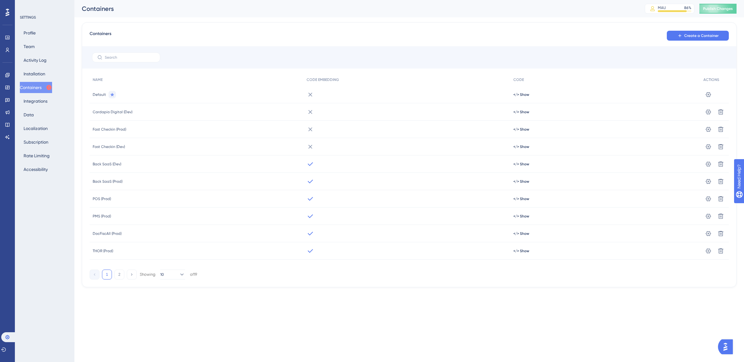
click at [511, 110] on div "</> Show" at bounding box center [605, 111] width 190 height 17
click at [517, 112] on span "</> Show" at bounding box center [521, 111] width 16 height 5
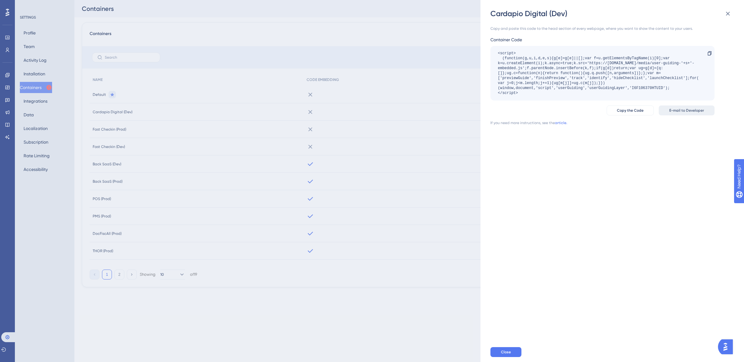
click at [702, 112] on span "E-mail to Developer" at bounding box center [686, 110] width 35 height 5
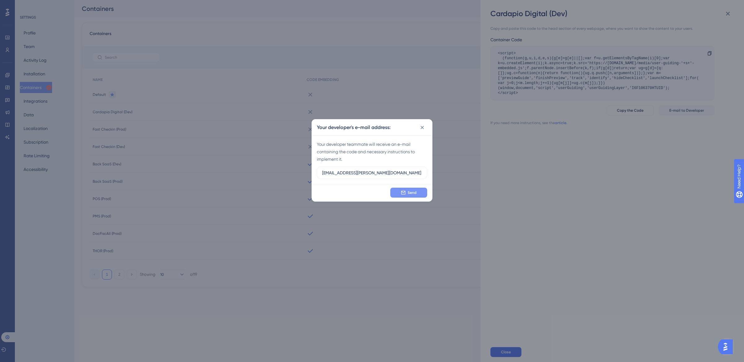
type input "[EMAIL_ADDRESS][PERSON_NAME][DOMAIN_NAME]"
click at [416, 193] on span "Send" at bounding box center [411, 192] width 9 height 5
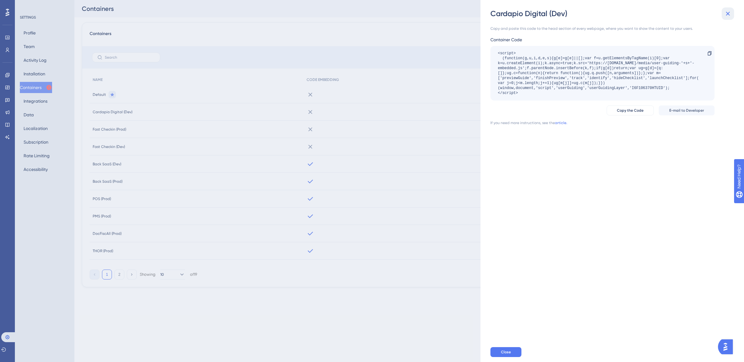
click at [730, 12] on icon at bounding box center [727, 13] width 7 height 7
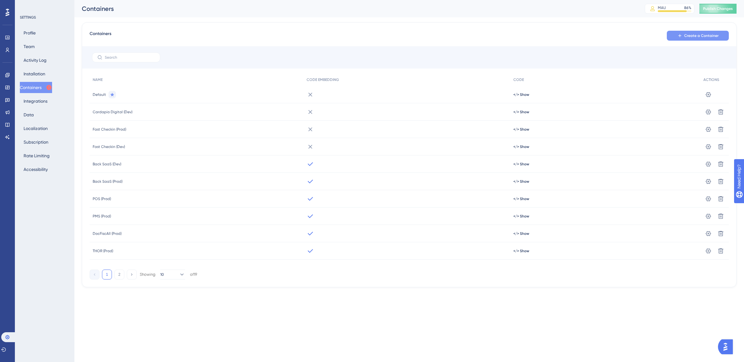
click at [700, 38] on span "Create a Container" at bounding box center [701, 35] width 34 height 5
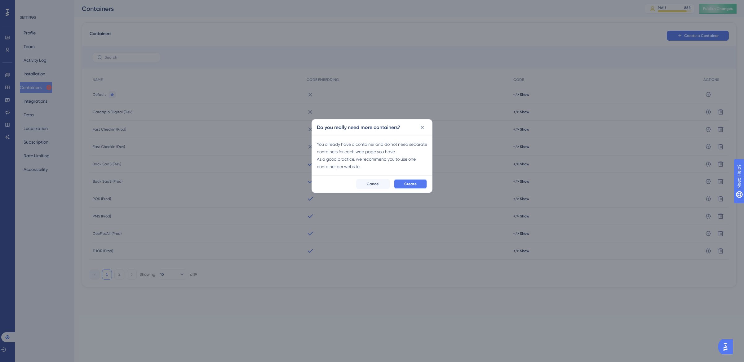
click at [399, 188] on button "Create" at bounding box center [409, 184] width 33 height 10
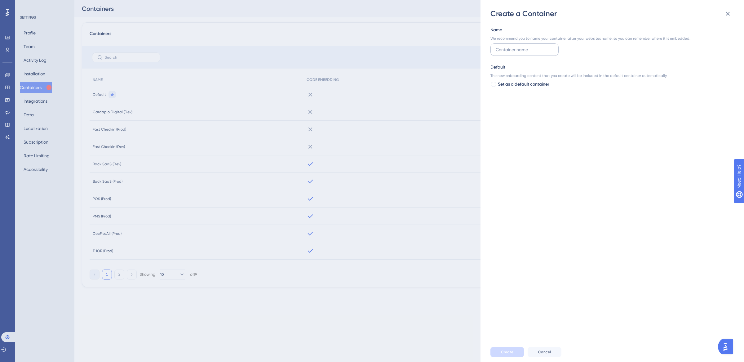
click at [501, 52] on input "text" at bounding box center [524, 49] width 58 height 7
type input "Cardapio Digital (Prod)"
click at [502, 349] on span "Create" at bounding box center [507, 351] width 12 height 5
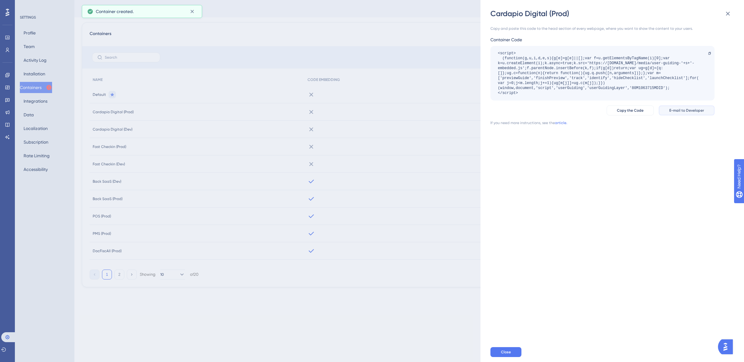
click at [679, 110] on span "E-mail to Developer" at bounding box center [686, 110] width 35 height 5
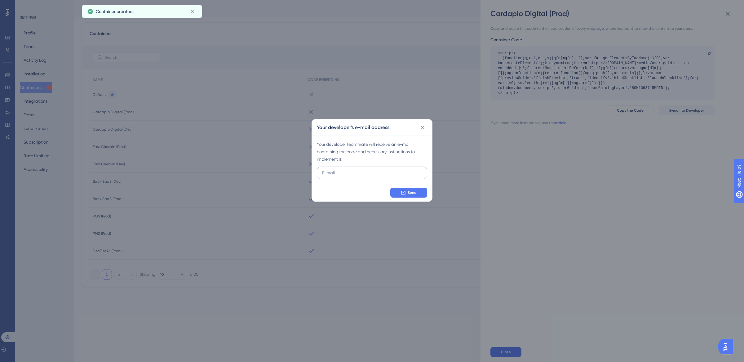
click at [381, 172] on input "text" at bounding box center [372, 172] width 100 height 7
click at [324, 169] on input "[EMAIL_ADDRESS][PERSON_NAME][DOMAIN_NAME]" at bounding box center [372, 172] width 100 height 7
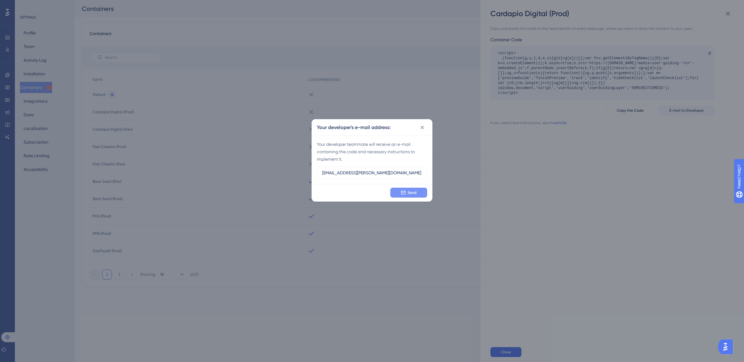
type input "[EMAIL_ADDRESS][PERSON_NAME][DOMAIN_NAME]"
click at [410, 194] on span "Send" at bounding box center [411, 192] width 9 height 5
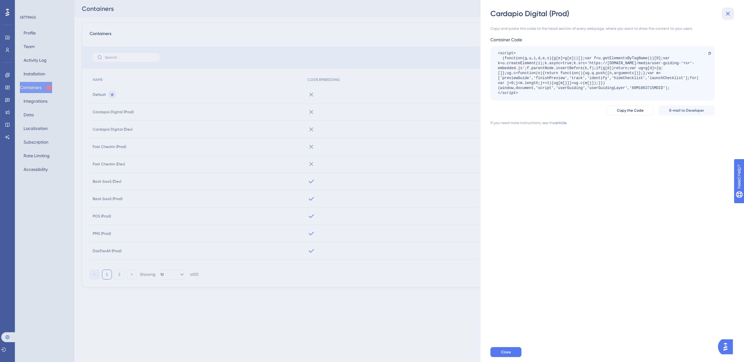
click at [727, 11] on icon at bounding box center [727, 13] width 7 height 7
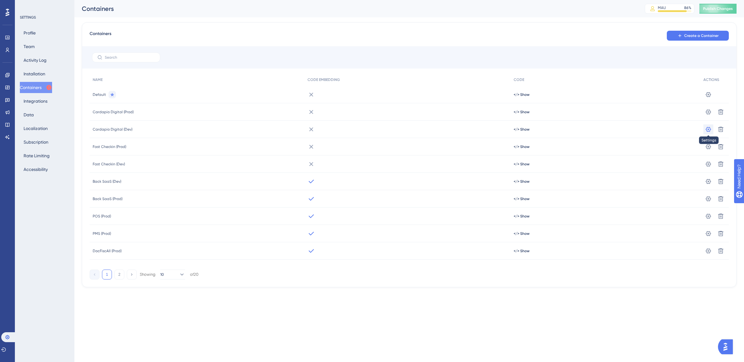
click at [705, 129] on icon at bounding box center [708, 129] width 6 height 6
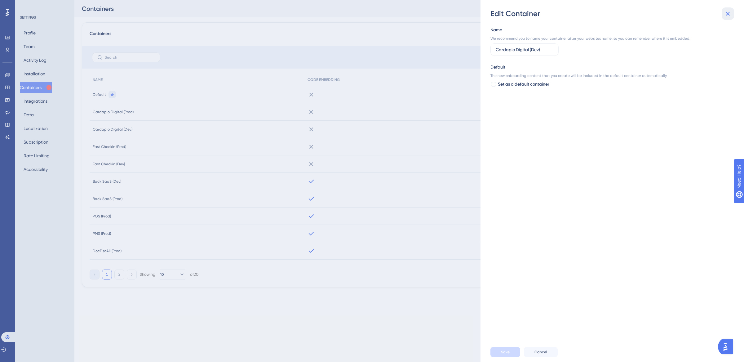
click at [729, 13] on icon at bounding box center [727, 13] width 7 height 7
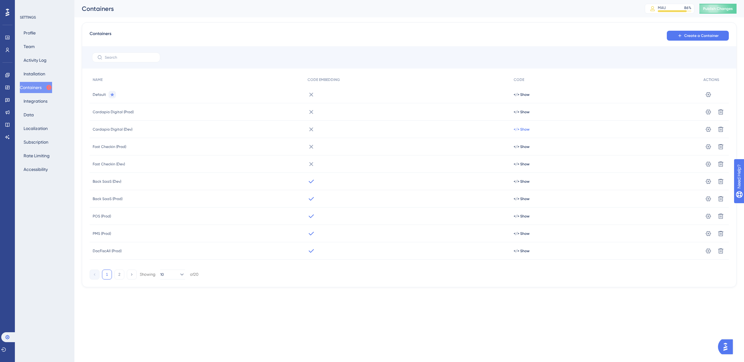
click at [525, 130] on span "</> Show" at bounding box center [521, 129] width 16 height 5
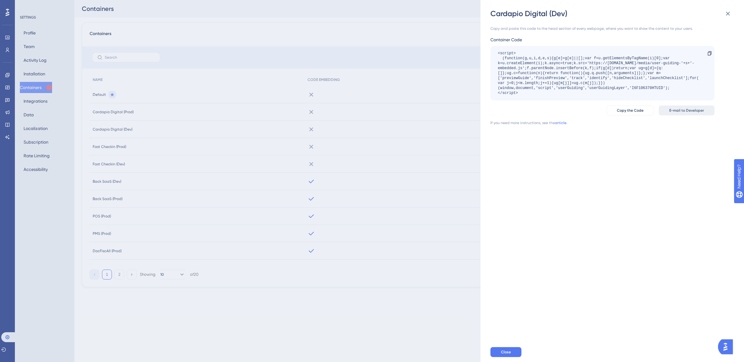
click at [677, 109] on span "E-mail to Developer" at bounding box center [686, 110] width 35 height 5
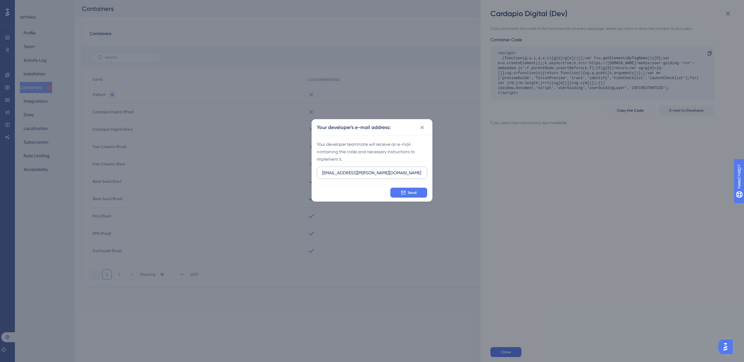
click at [325, 173] on input "[EMAIL_ADDRESS][PERSON_NAME][DOMAIN_NAME]" at bounding box center [372, 172] width 100 height 7
type input "[EMAIL_ADDRESS][PERSON_NAME][DOMAIN_NAME]"
click at [399, 194] on button "Send" at bounding box center [408, 192] width 37 height 10
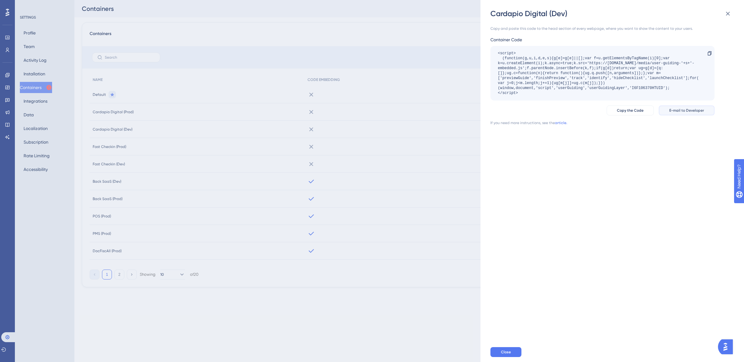
click at [700, 112] on span "E-mail to Developer" at bounding box center [686, 110] width 35 height 5
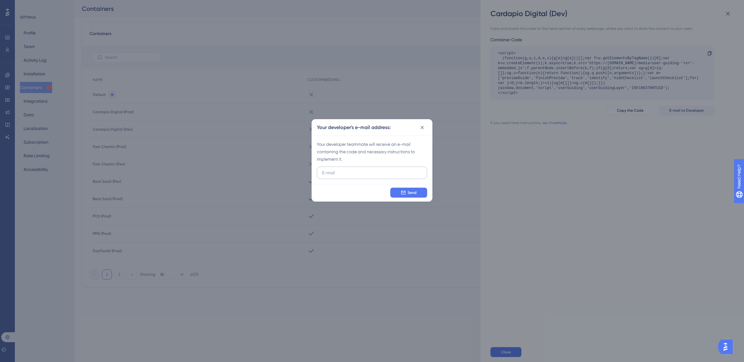
click at [379, 173] on input "text" at bounding box center [372, 172] width 100 height 7
type input "[EMAIL_ADDRESS][PERSON_NAME][DOMAIN_NAME]"
click at [415, 191] on span "Send" at bounding box center [411, 192] width 9 height 5
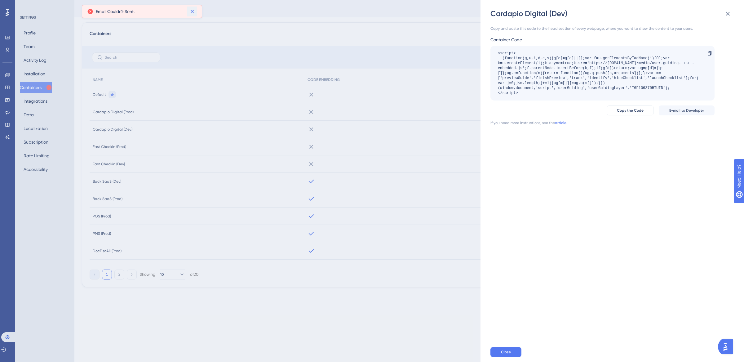
click at [194, 11] on icon at bounding box center [192, 11] width 6 height 6
click at [731, 13] on icon at bounding box center [727, 13] width 7 height 7
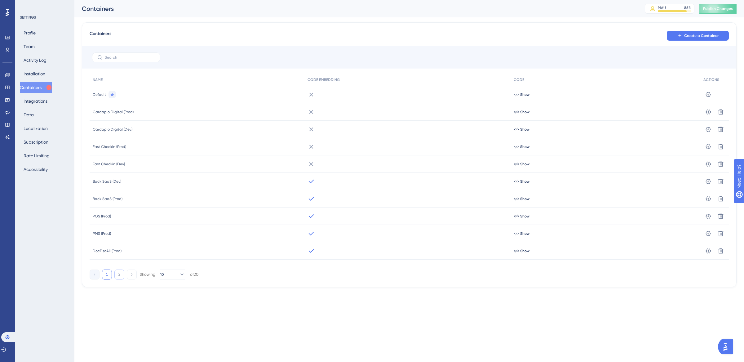
click at [121, 274] on button "2" at bounding box center [119, 274] width 10 height 10
click at [107, 274] on button "1" at bounding box center [107, 274] width 10 height 10
click at [121, 274] on button "2" at bounding box center [119, 274] width 10 height 10
click at [105, 273] on button "1" at bounding box center [107, 274] width 10 height 10
